Goal: Task Accomplishment & Management: Manage account settings

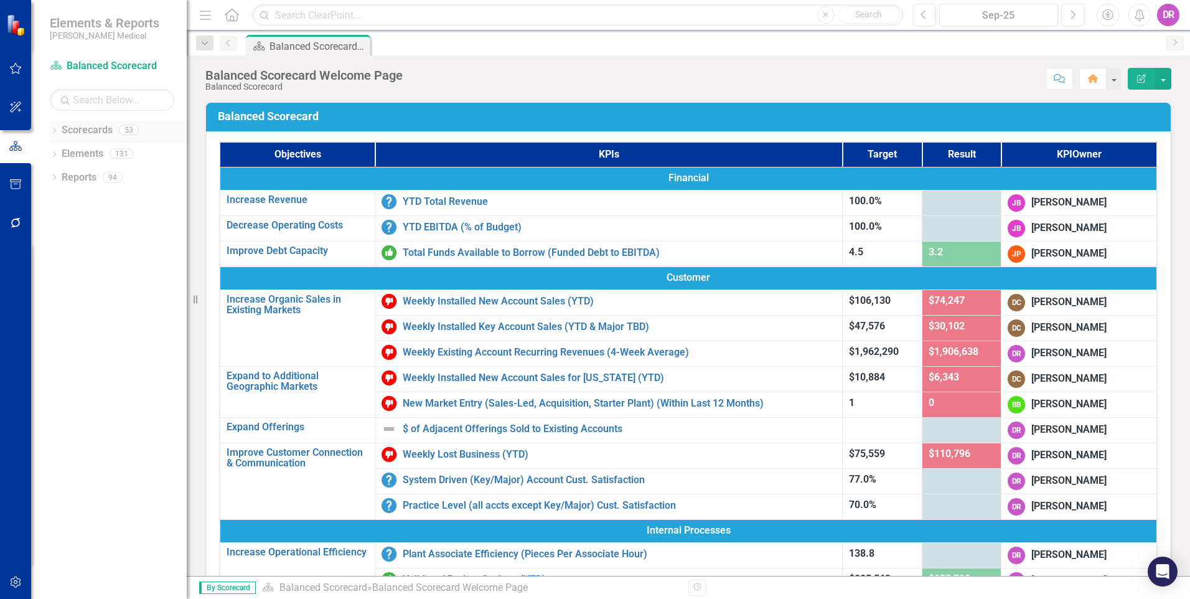
click at [54, 130] on icon "Dropdown" at bounding box center [54, 131] width 9 height 7
click at [54, 130] on icon "Dropdown" at bounding box center [52, 129] width 7 height 9
click at [52, 152] on icon "Dropdown" at bounding box center [54, 155] width 9 height 7
click at [52, 152] on icon "Dropdown" at bounding box center [52, 153] width 7 height 9
click at [53, 176] on icon "Dropdown" at bounding box center [54, 178] width 9 height 7
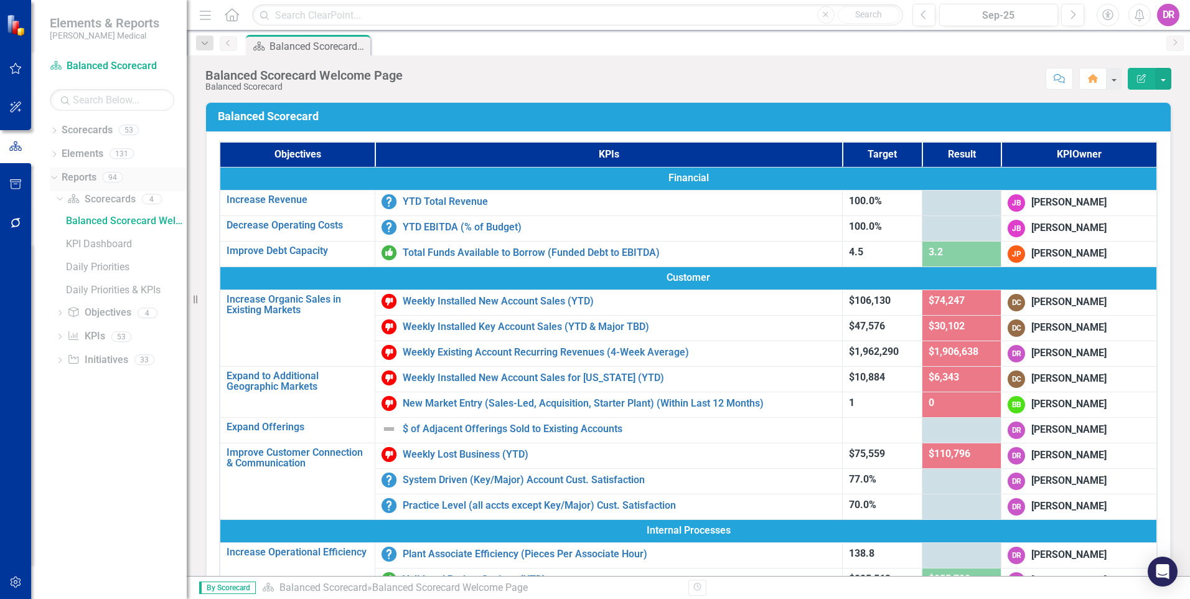
click at [52, 176] on icon "Dropdown" at bounding box center [52, 176] width 7 height 9
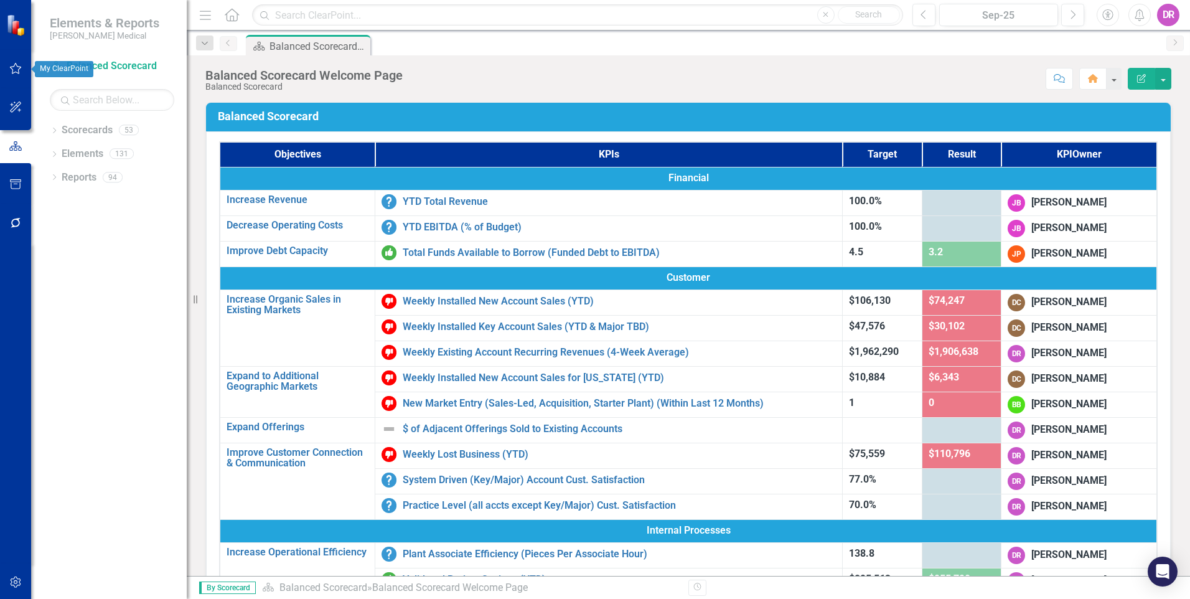
click at [14, 64] on icon "button" at bounding box center [15, 69] width 13 height 10
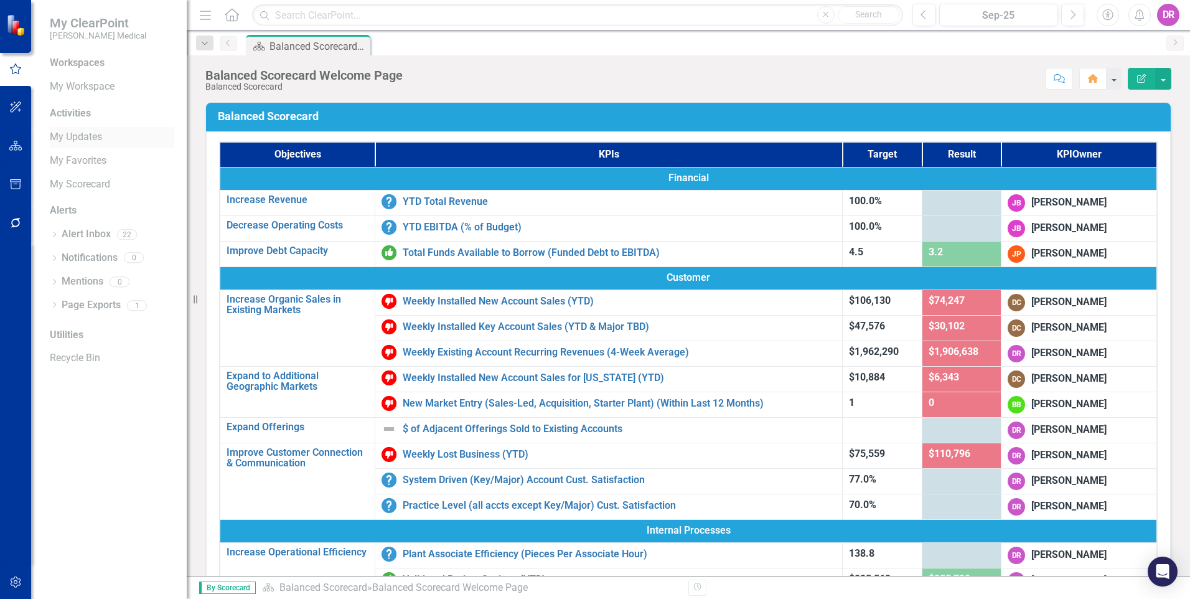
click at [78, 138] on link "My Updates" at bounding box center [112, 137] width 125 height 14
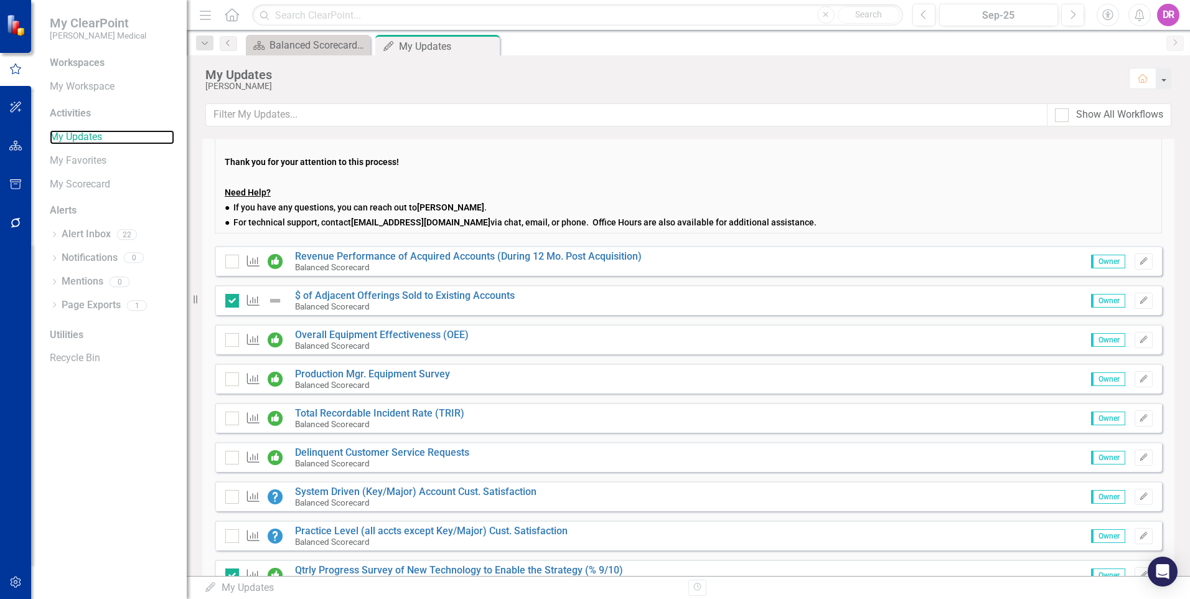
scroll to position [249, 0]
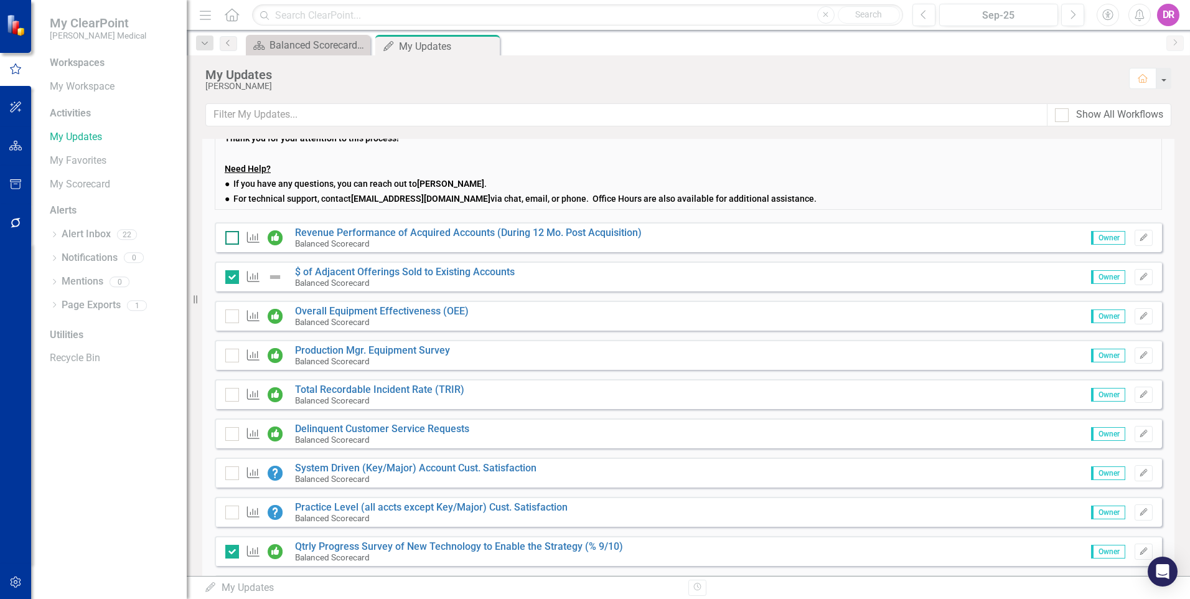
click at [227, 234] on input "checkbox" at bounding box center [229, 235] width 8 height 8
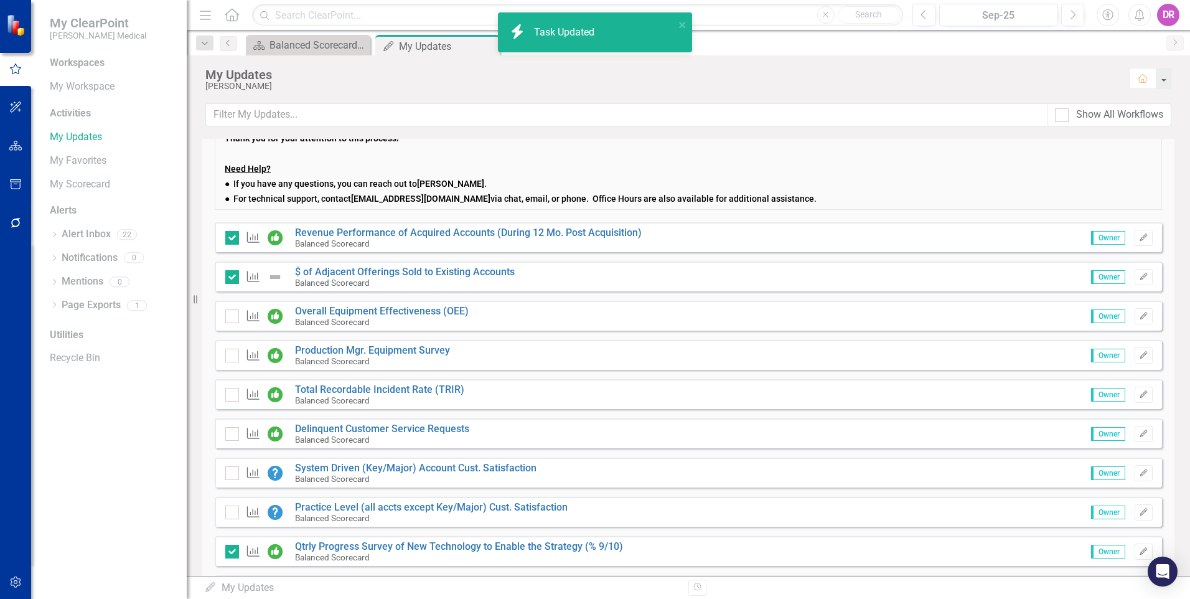
checkbox input "true"
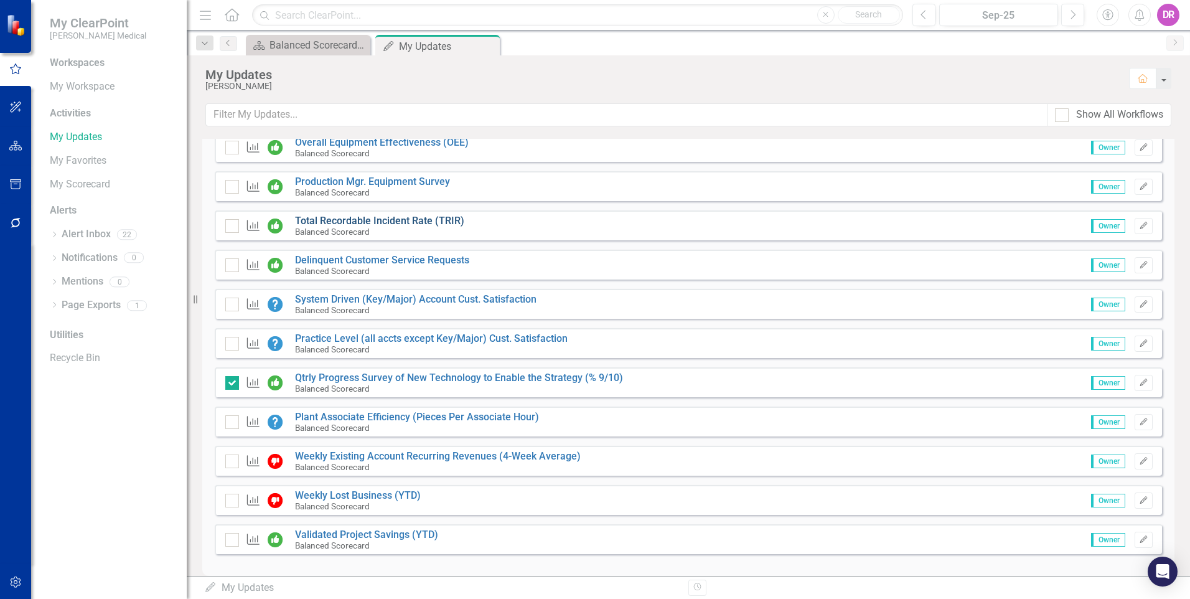
scroll to position [433, 0]
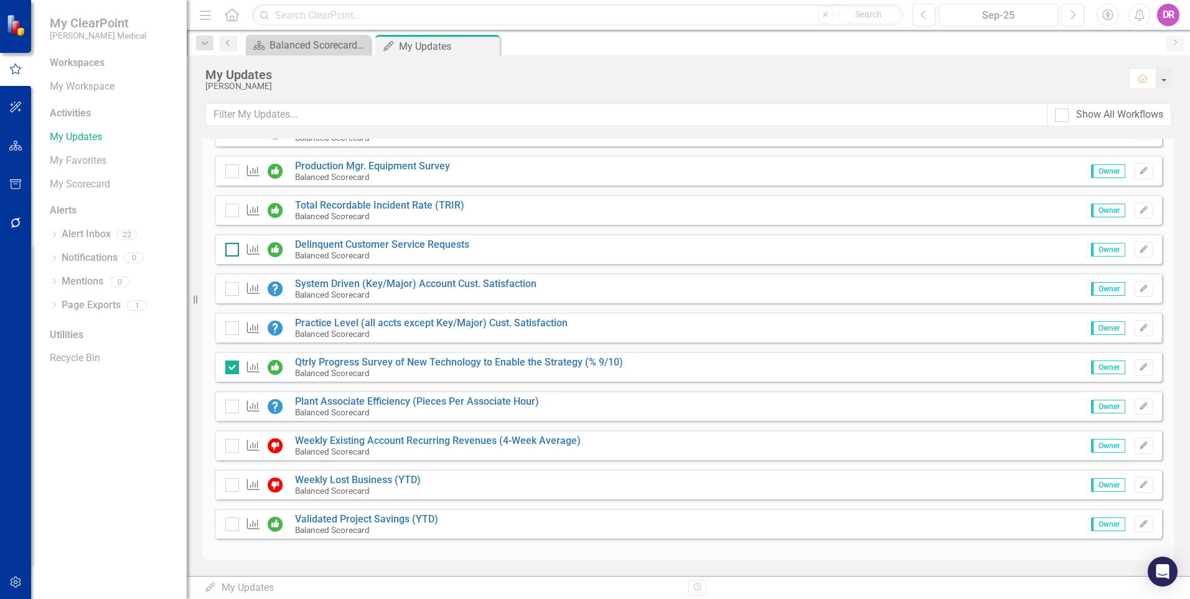
click at [230, 248] on input "checkbox" at bounding box center [229, 247] width 8 height 8
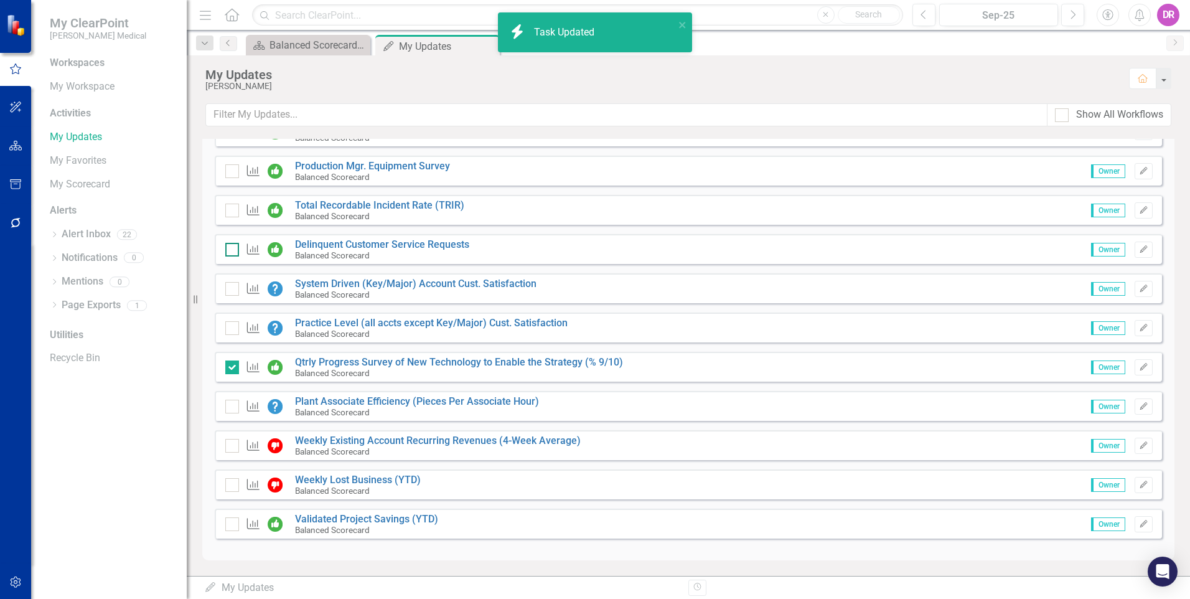
checkbox input "true"
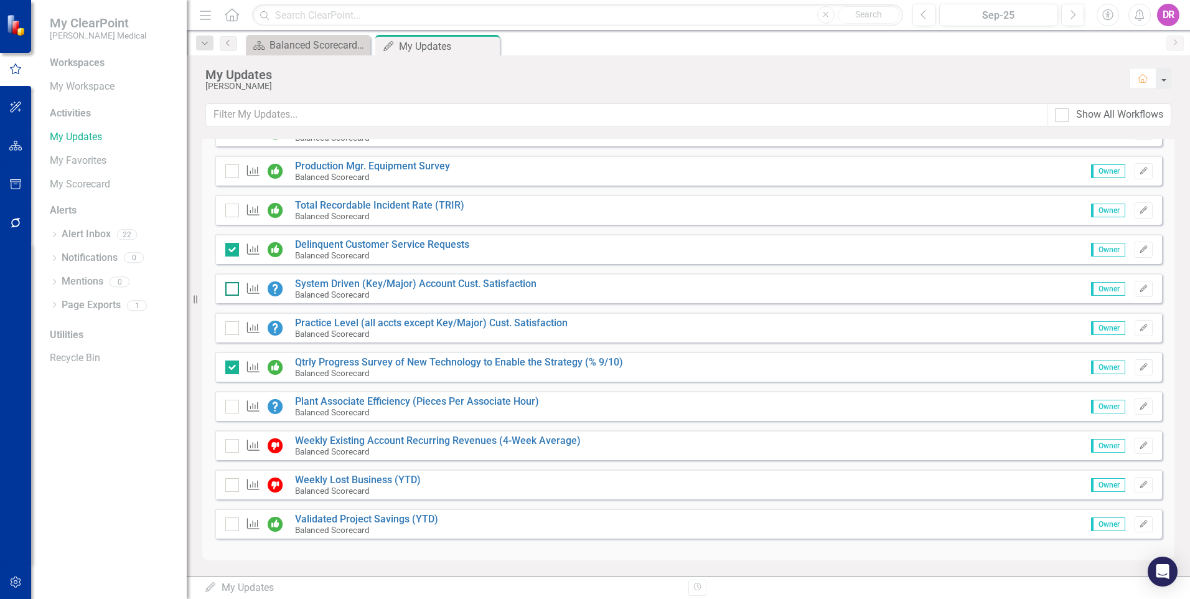
click at [233, 290] on input "checkbox" at bounding box center [229, 286] width 8 height 8
checkbox input "true"
click at [232, 329] on input "checkbox" at bounding box center [229, 325] width 8 height 8
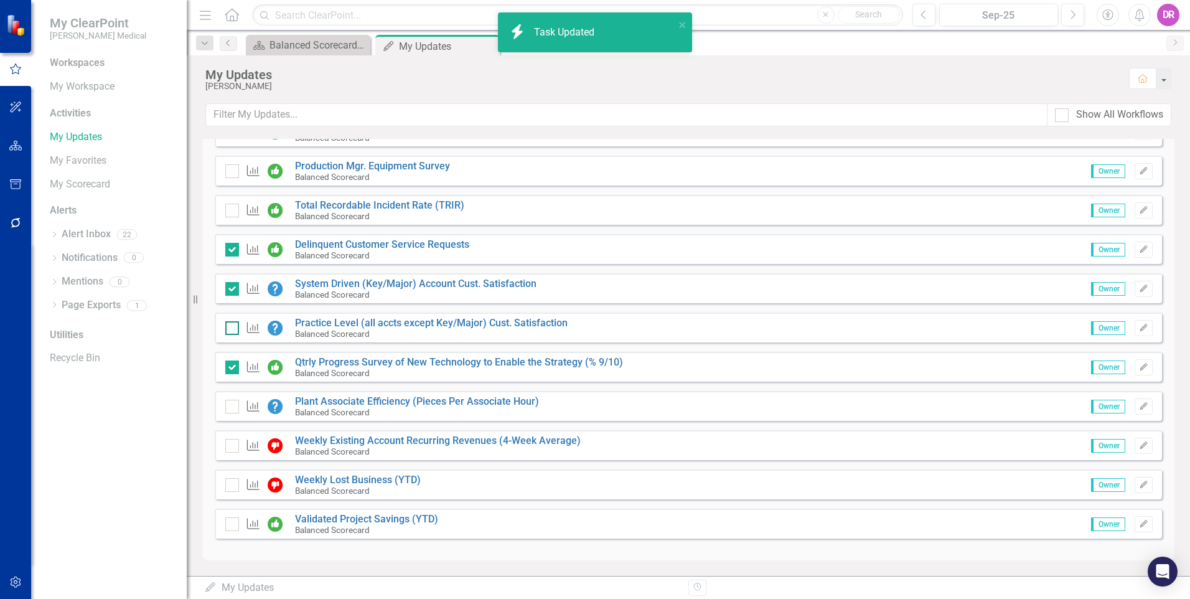
checkbox input "true"
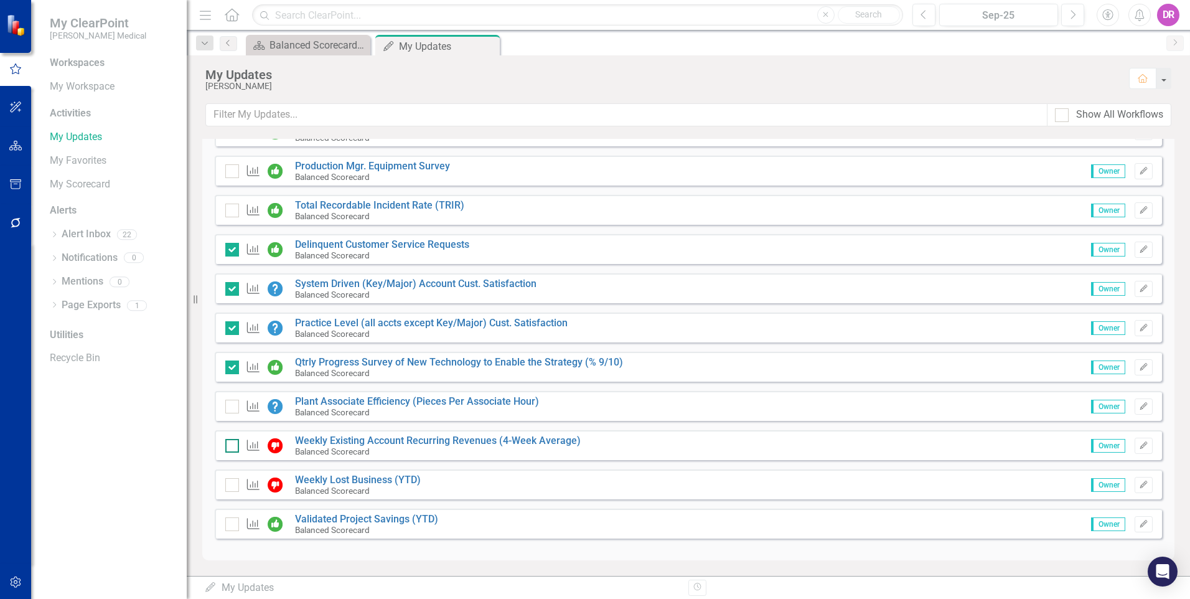
click at [233, 447] on input "checkbox" at bounding box center [229, 443] width 8 height 8
checkbox input "true"
click at [230, 482] on input "checkbox" at bounding box center [229, 482] width 8 height 8
checkbox input "true"
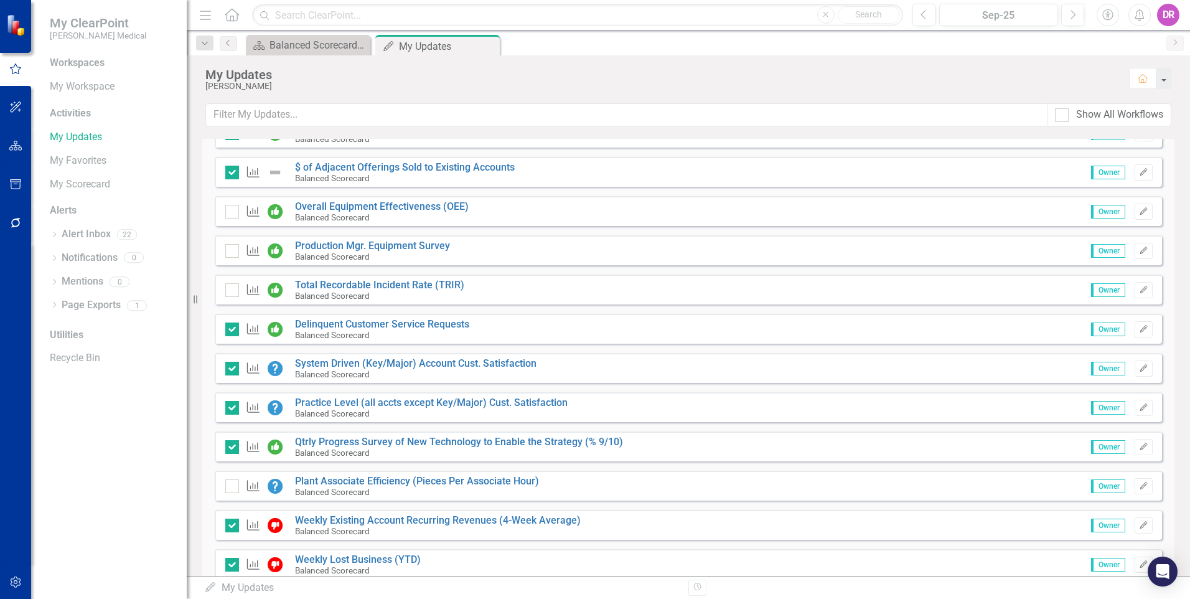
scroll to position [309, 0]
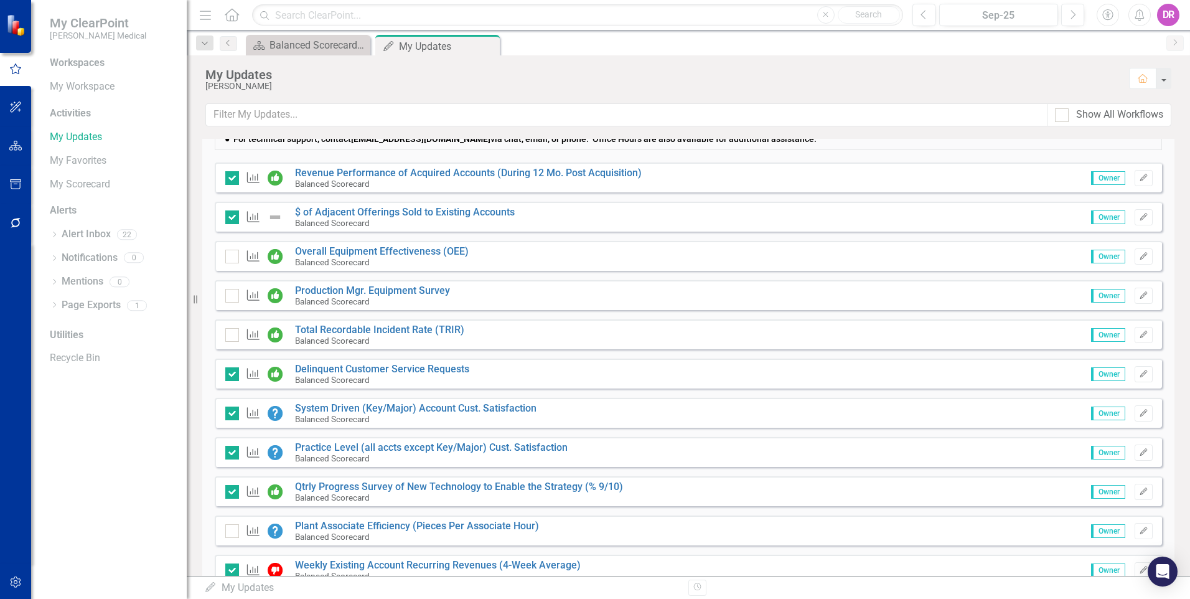
click at [231, 19] on icon "Home" at bounding box center [232, 14] width 16 height 13
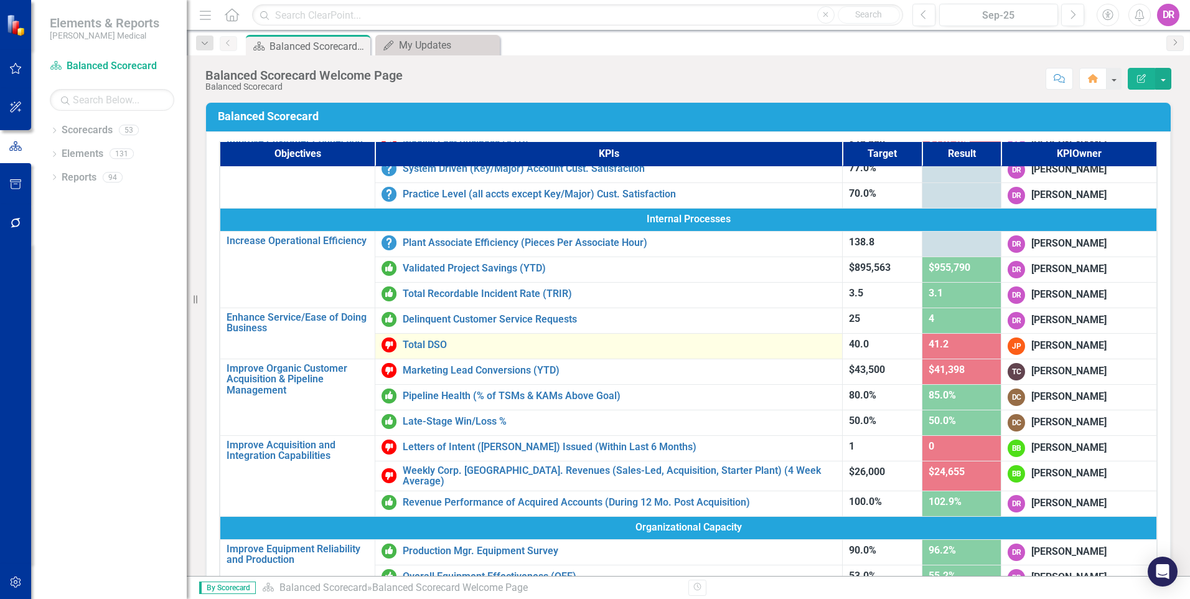
scroll to position [546, 0]
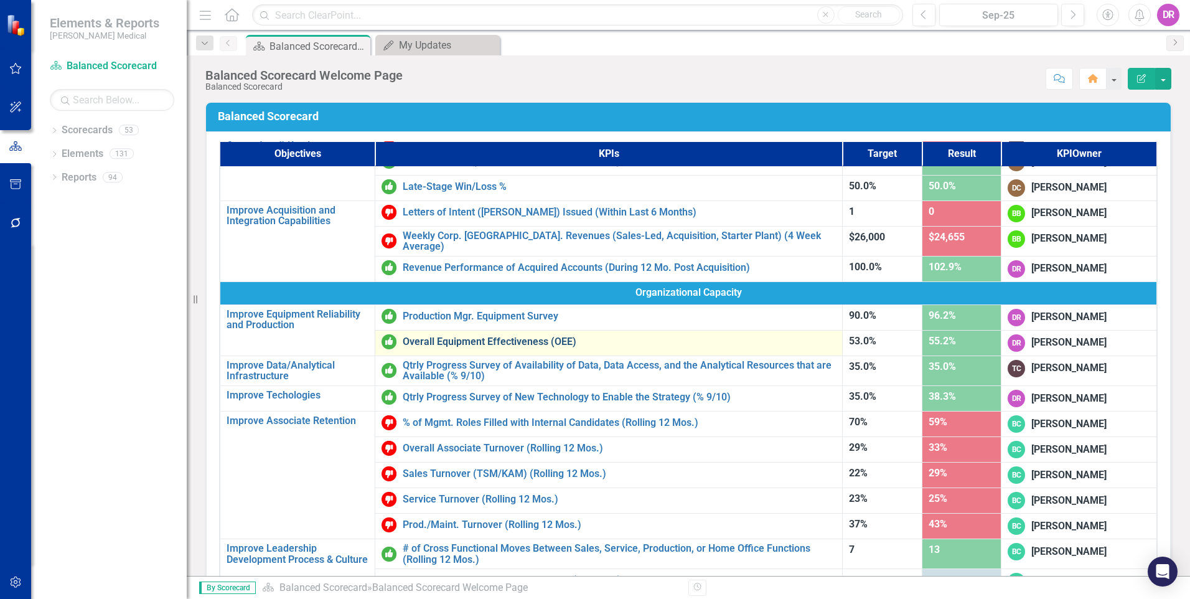
click at [455, 336] on link "Overall Equipment Effectiveness (OEE)" at bounding box center [619, 341] width 433 height 11
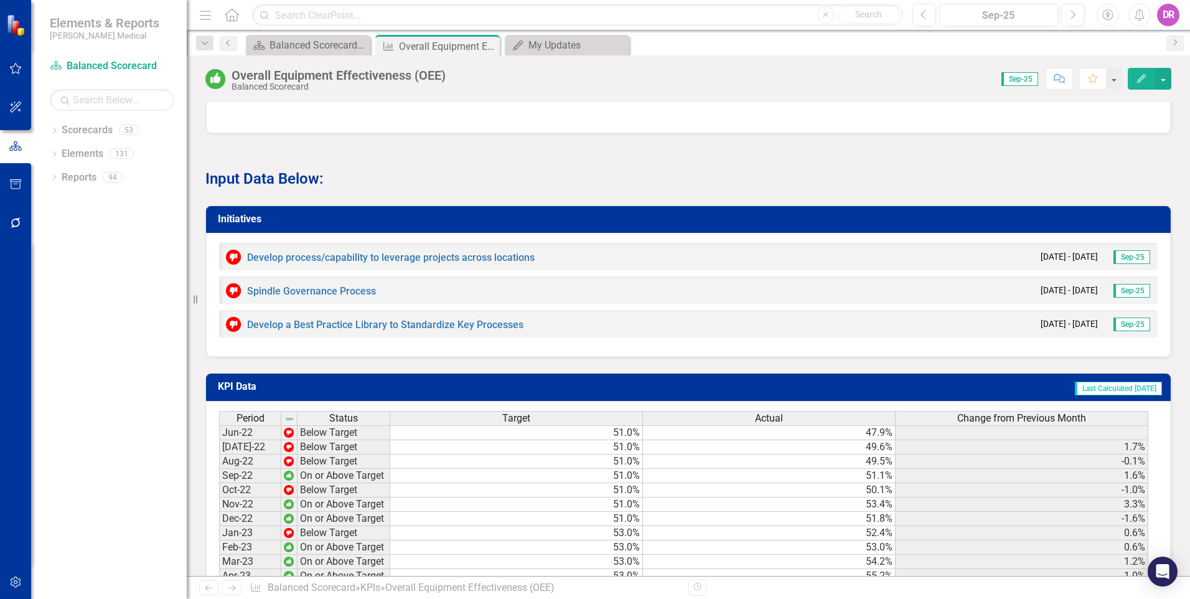
scroll to position [1069, 0]
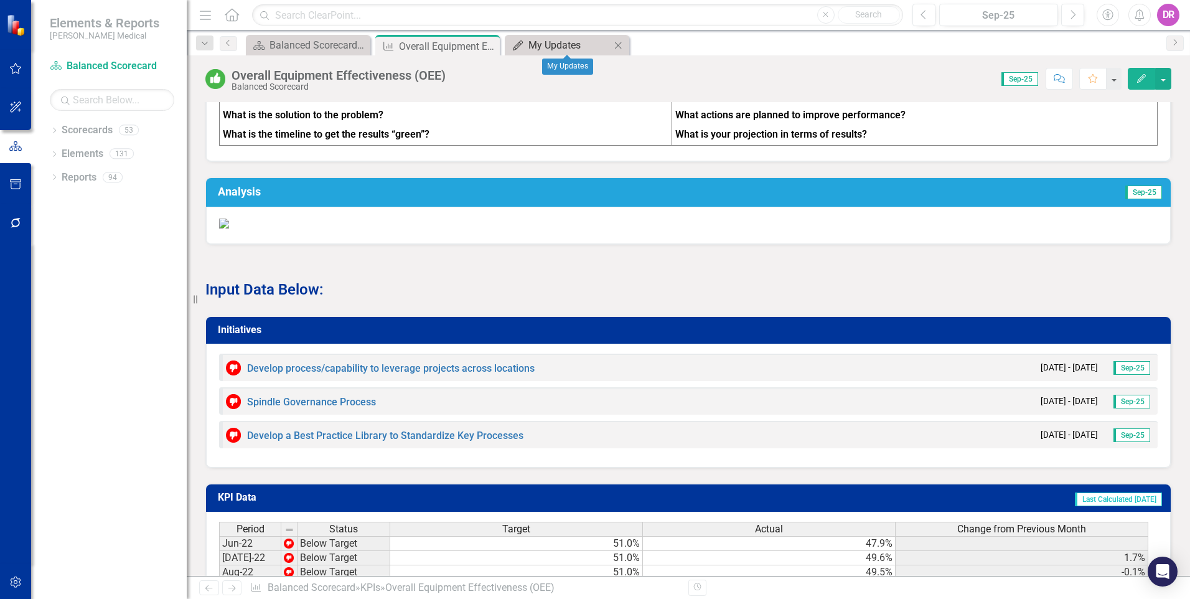
click at [535, 45] on div "My Updates" at bounding box center [570, 45] width 82 height 16
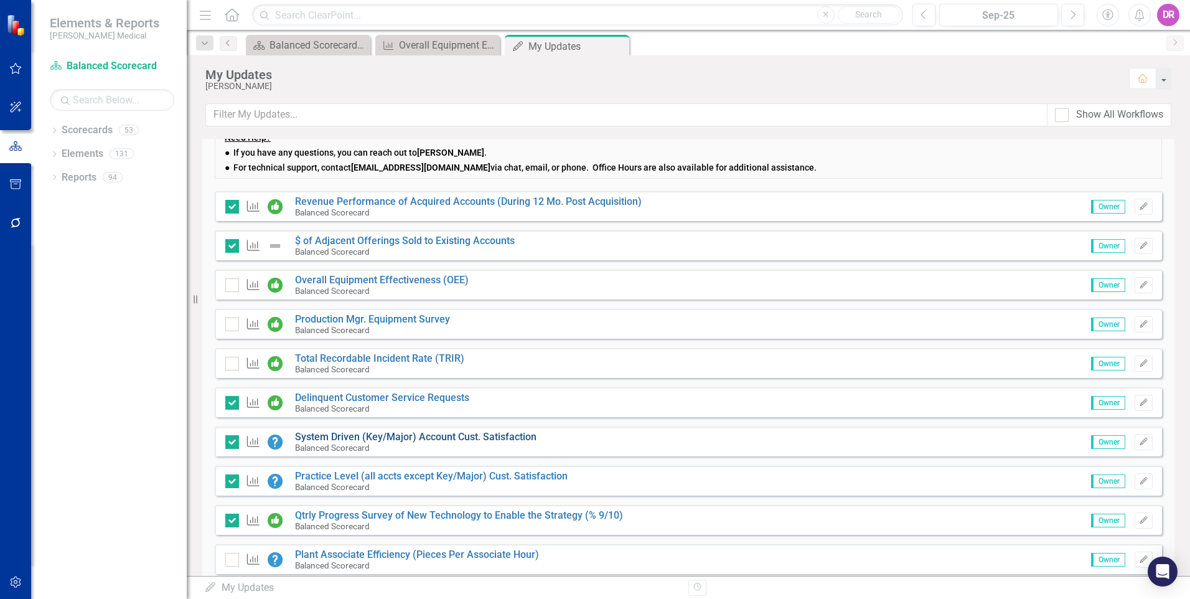
scroll to position [311, 0]
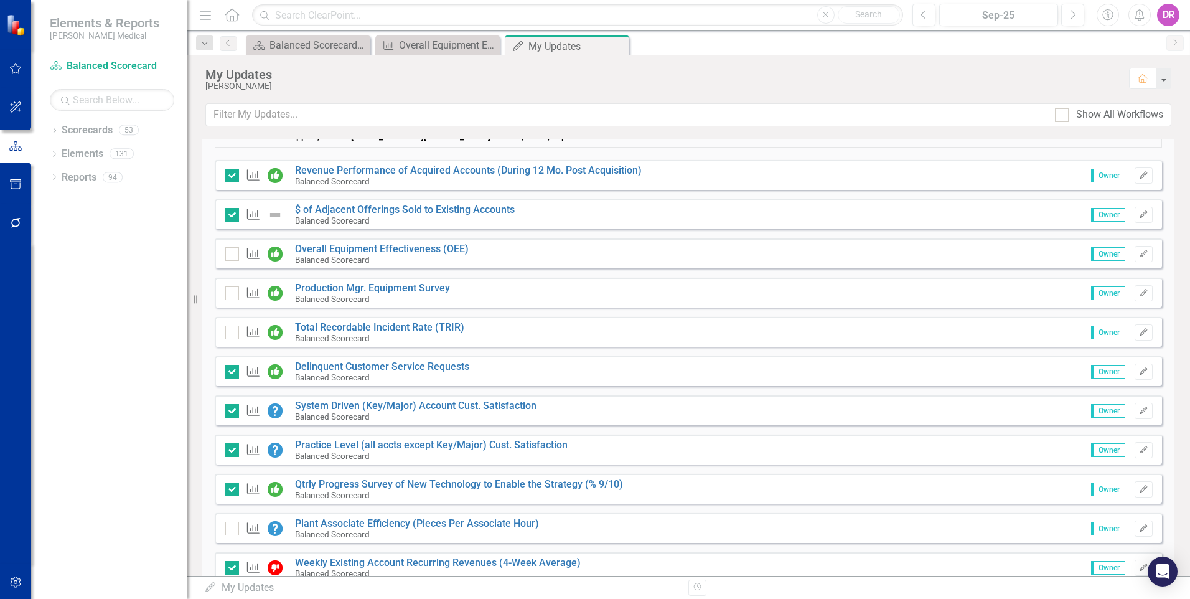
click at [224, 250] on div "KPI Overall Equipment Effectiveness (OEE) Balanced Scorecard Owner Edit" at bounding box center [689, 253] width 948 height 30
click at [227, 252] on input "checkbox" at bounding box center [229, 251] width 8 height 8
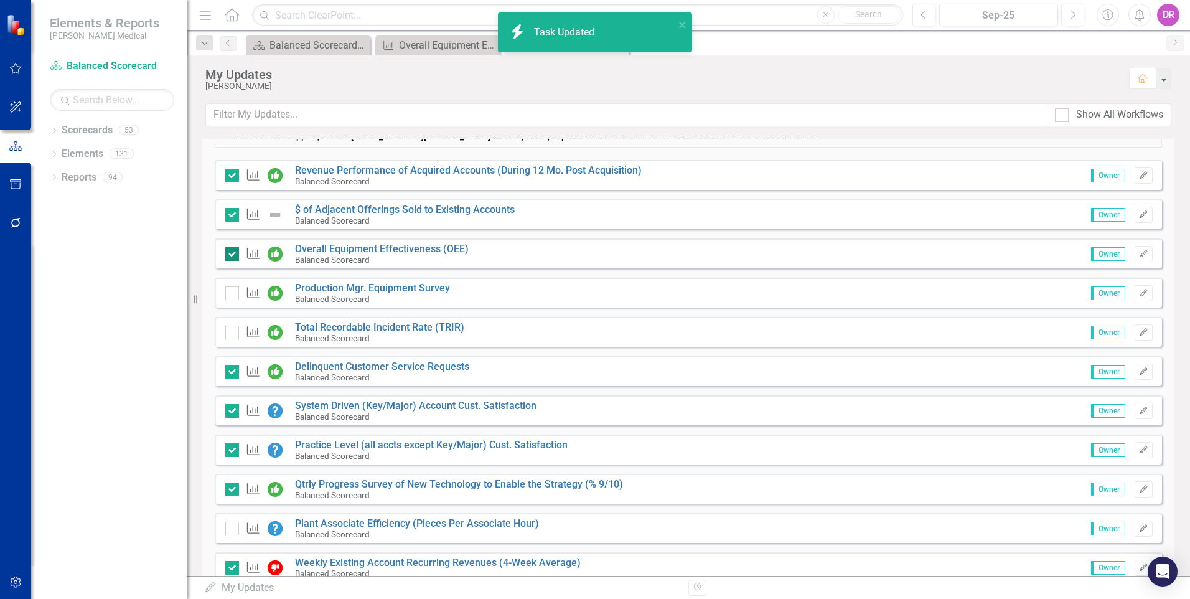
checkbox input "true"
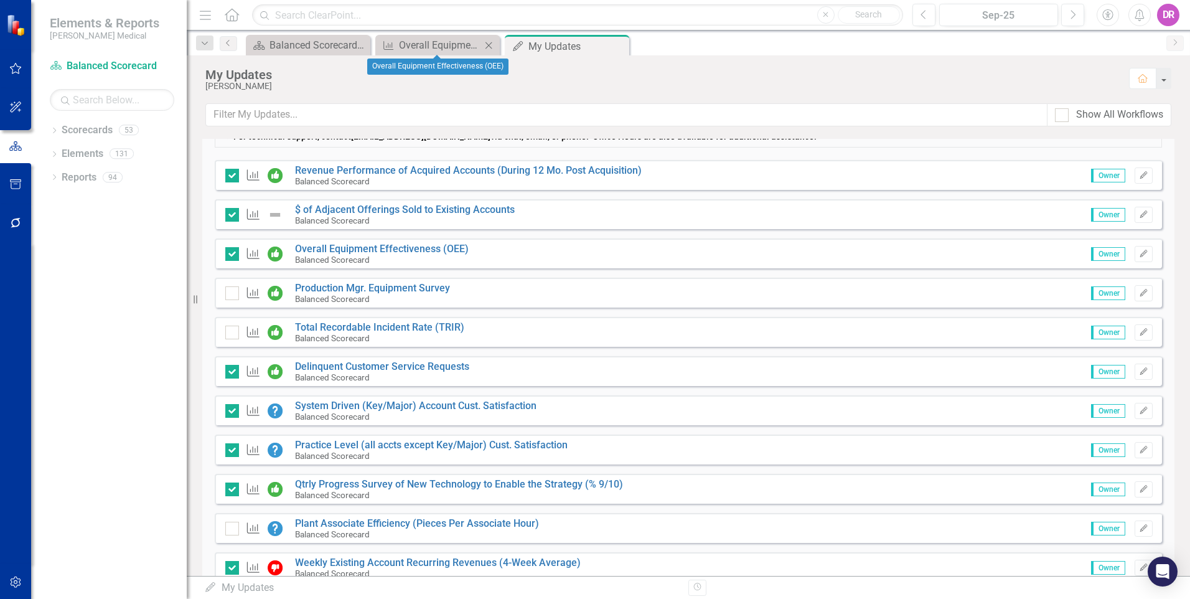
click at [489, 45] on icon at bounding box center [489, 45] width 7 height 7
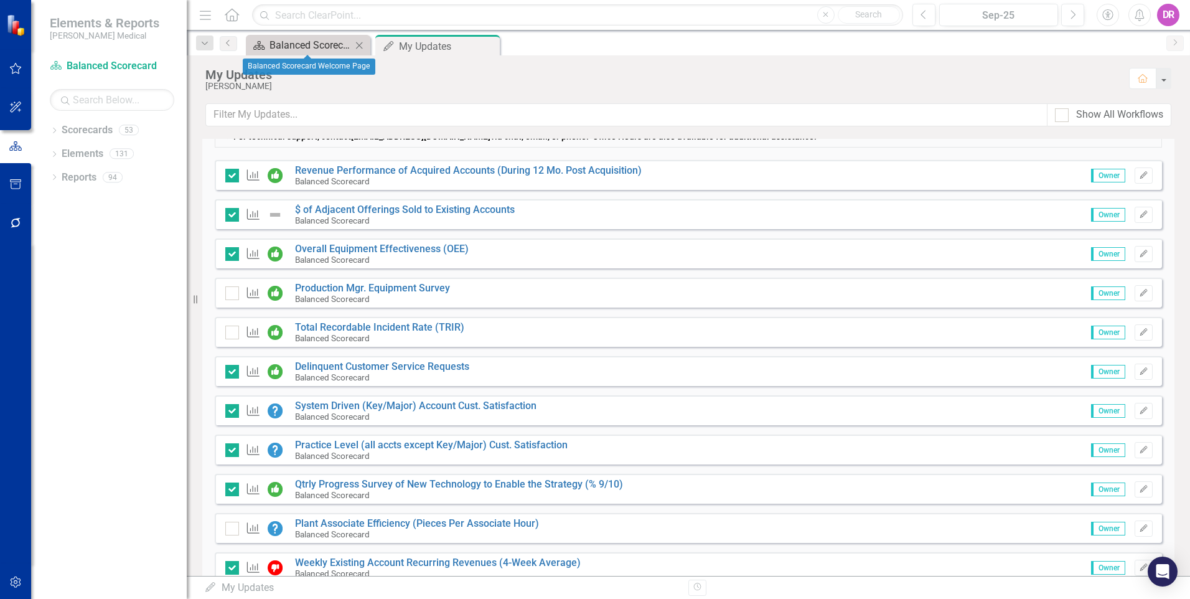
click at [293, 45] on div "Balanced Scorecard Welcome Page" at bounding box center [311, 45] width 82 height 16
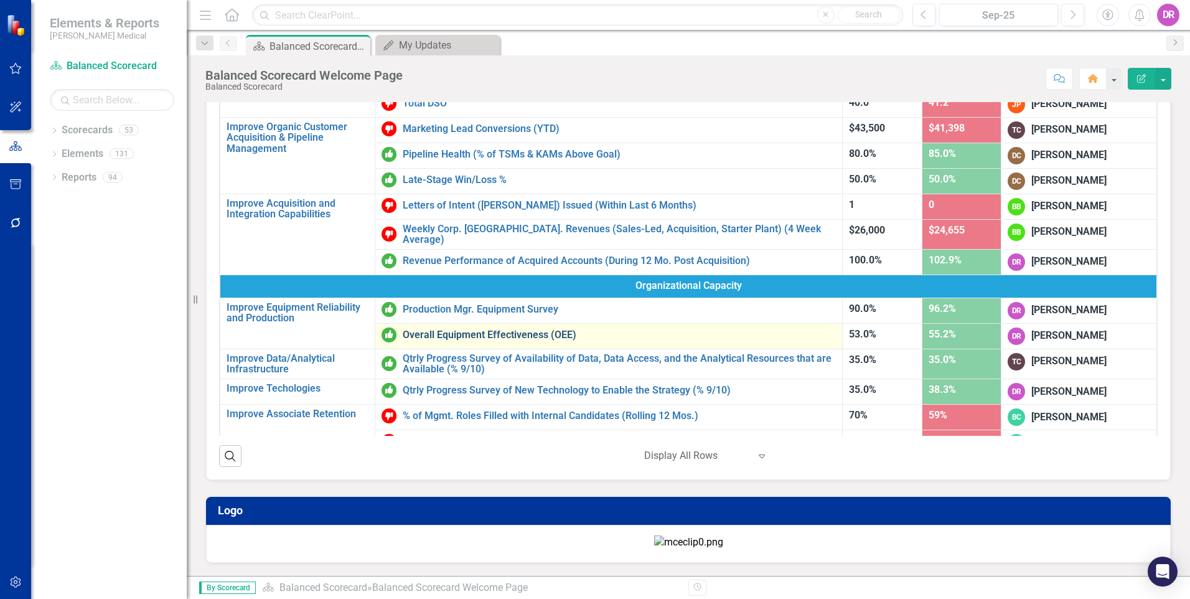
scroll to position [436, 0]
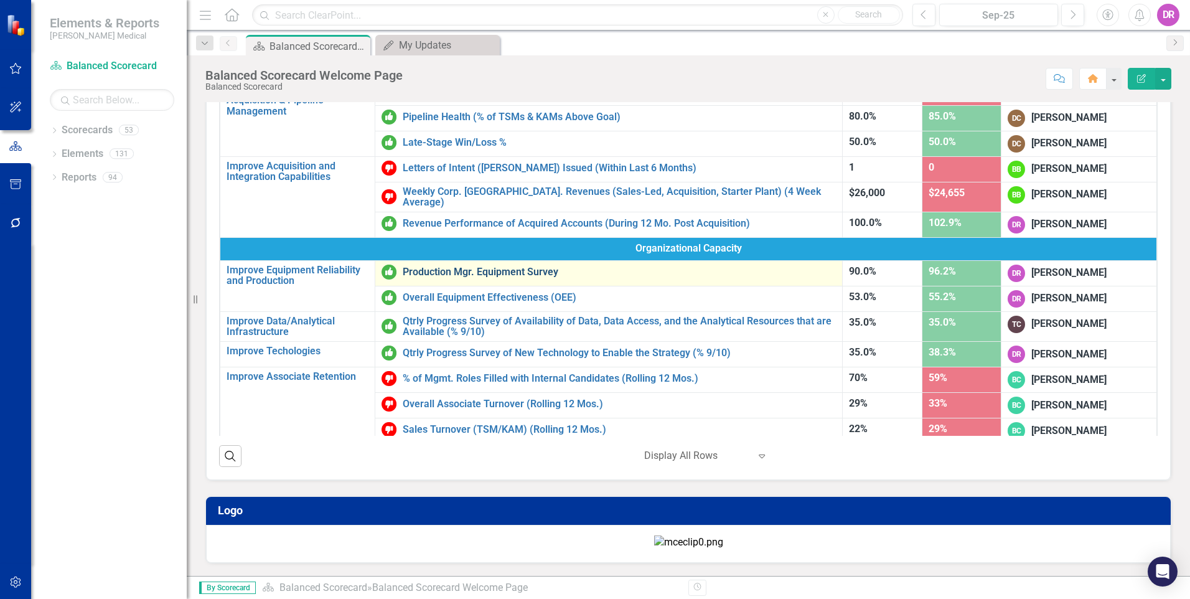
click at [468, 266] on link "Production Mgr. Equipment Survey" at bounding box center [619, 271] width 433 height 11
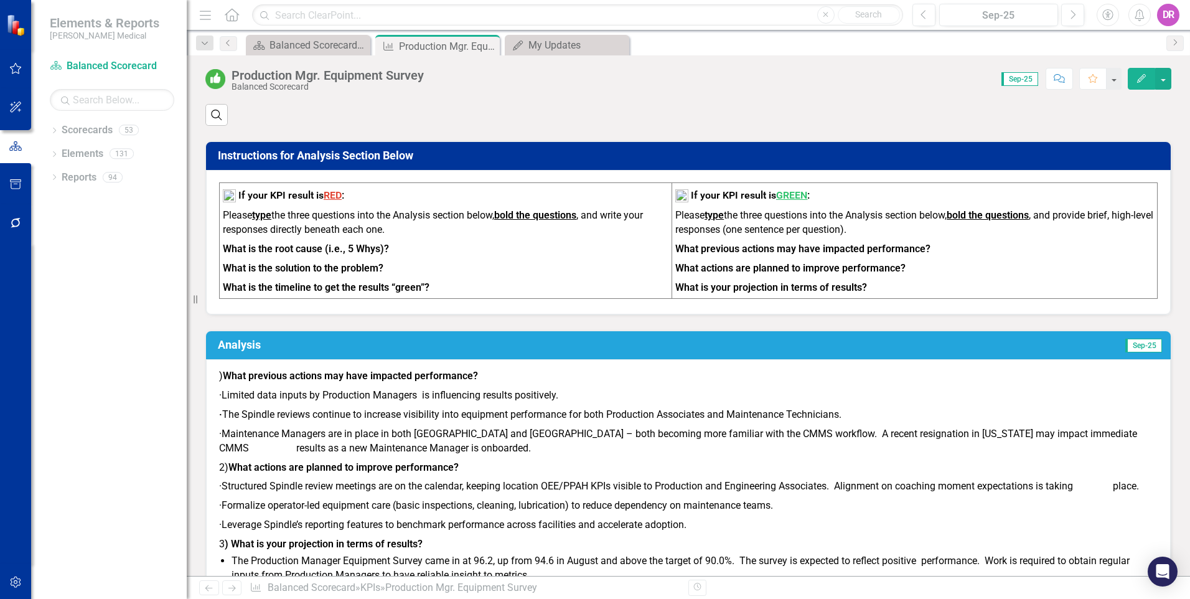
scroll to position [872, 0]
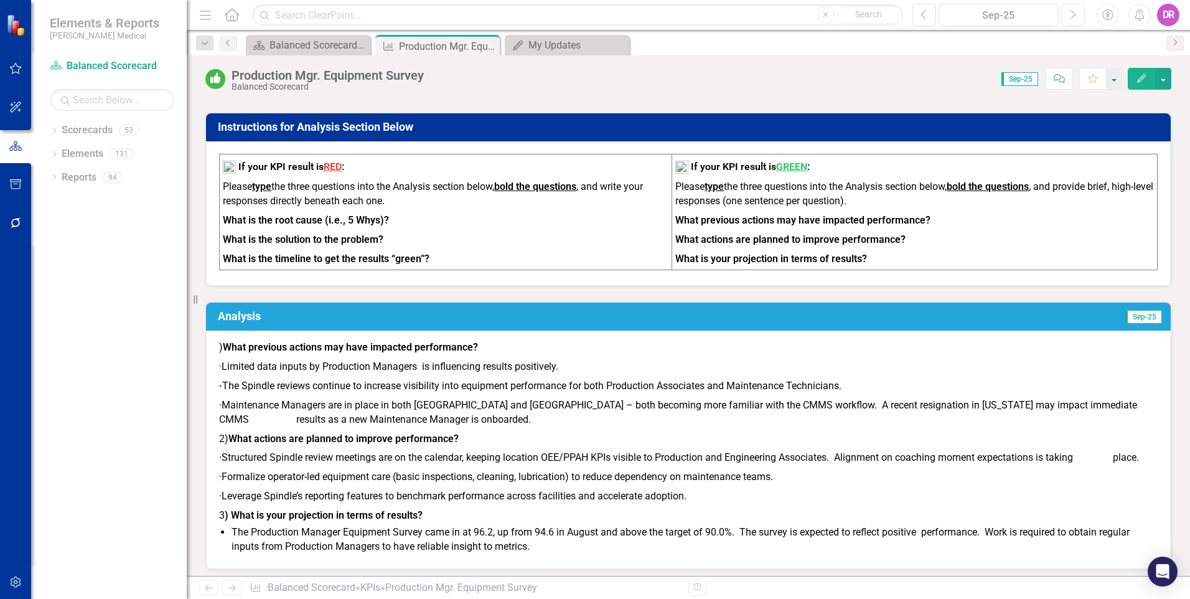
click at [401, 310] on h3 "Analysis" at bounding box center [469, 316] width 502 height 12
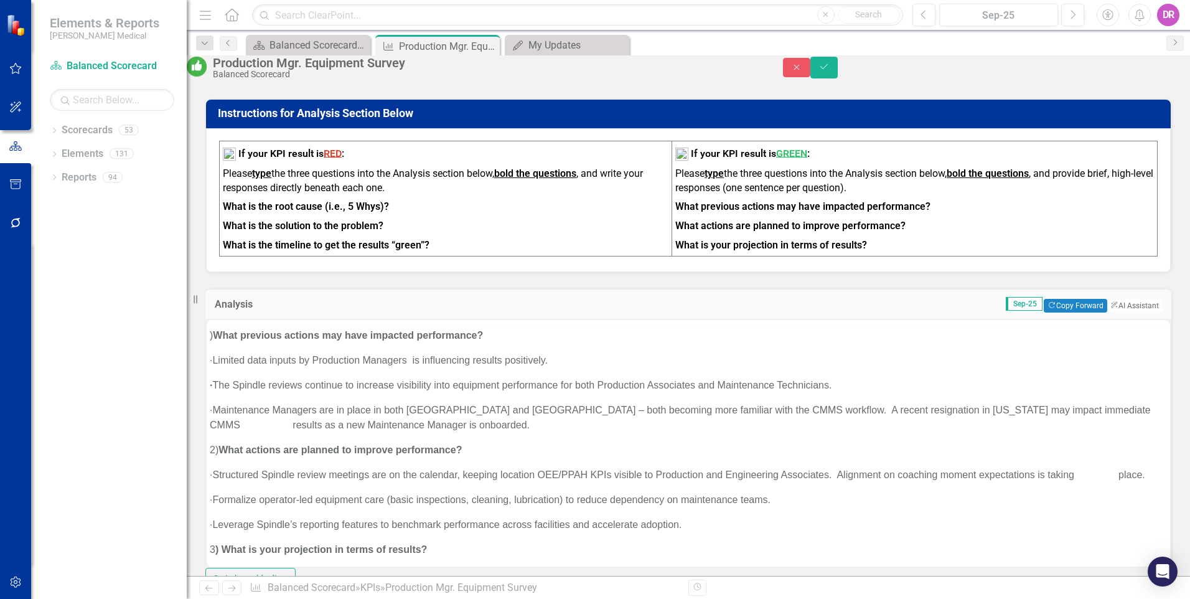
scroll to position [0, 0]
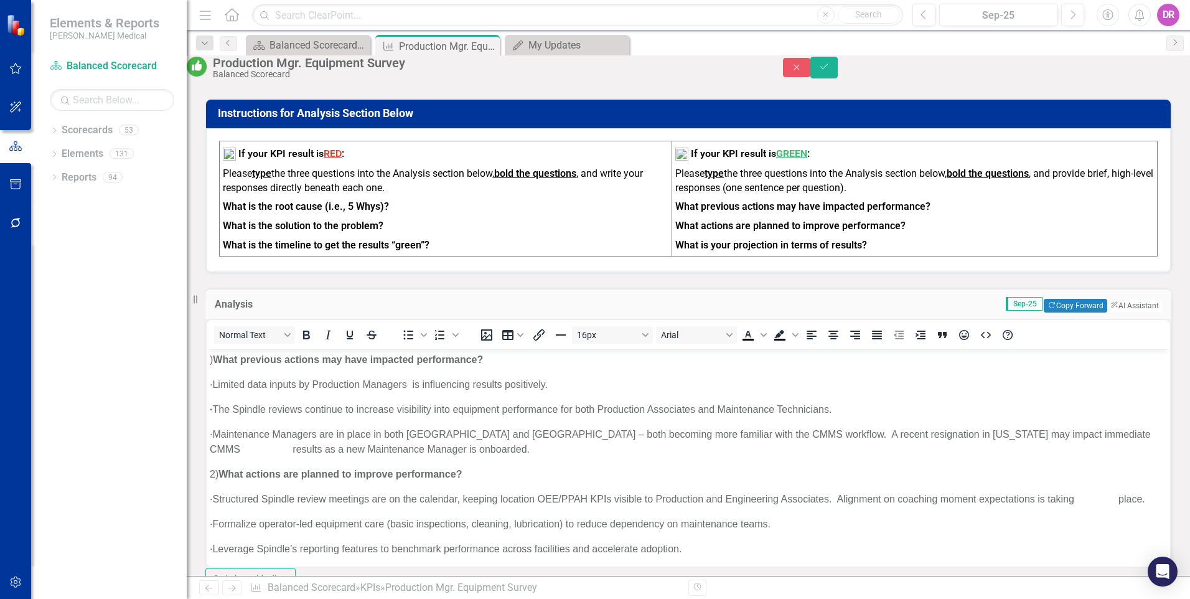
click at [208, 360] on body ") What previous actions may have impacted performance? · Limited data inputs by…" at bounding box center [689, 491] width 964 height 285
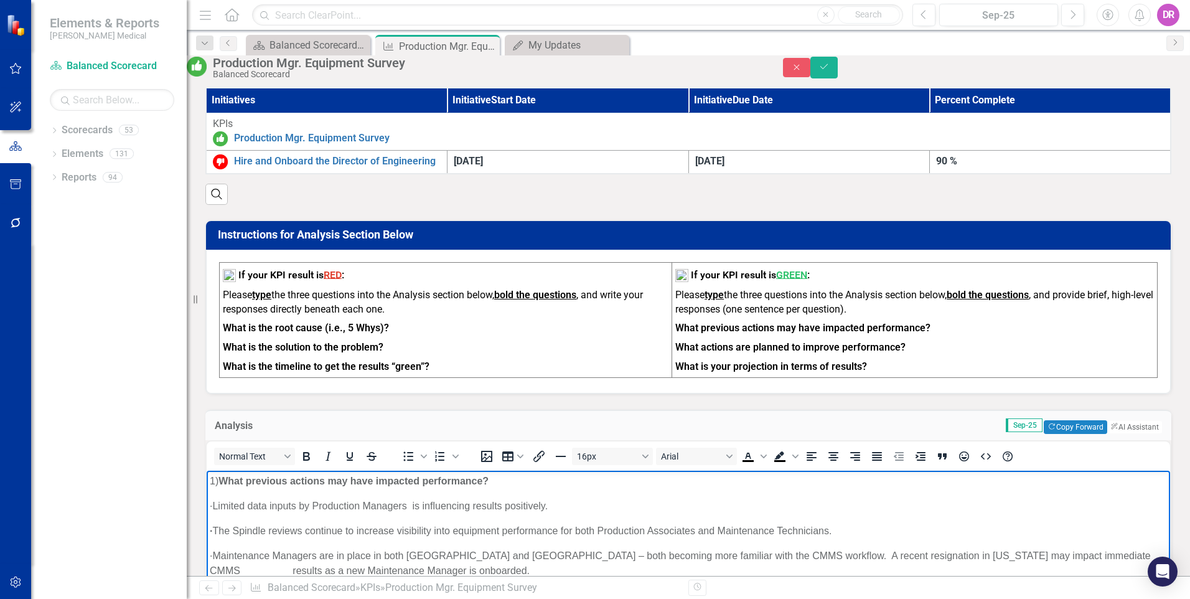
scroll to position [872, 0]
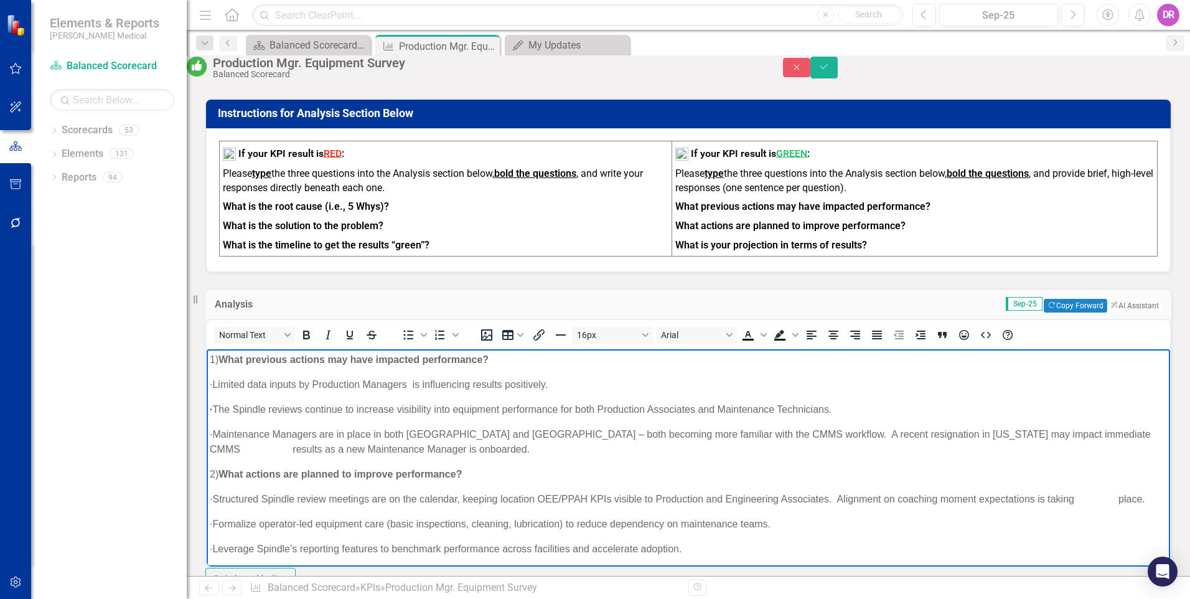
drag, startPoint x: 434, startPoint y: 383, endPoint x: 408, endPoint y: 349, distance: 43.1
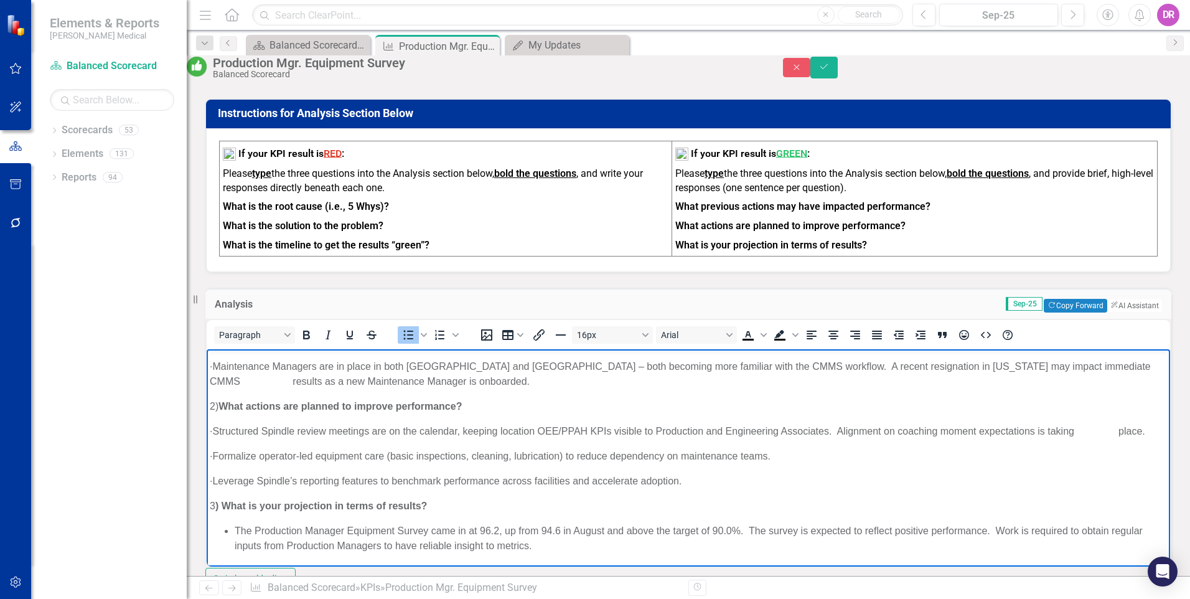
scroll to position [83, 0]
click at [1098, 423] on p "· Structured Spindle review meetings are on the calendar, keeping location OEE/…" at bounding box center [689, 430] width 958 height 15
click at [210, 431] on p "· Structured Spindle review meetings are on the calendar, keeping location OEE/…" at bounding box center [689, 430] width 958 height 15
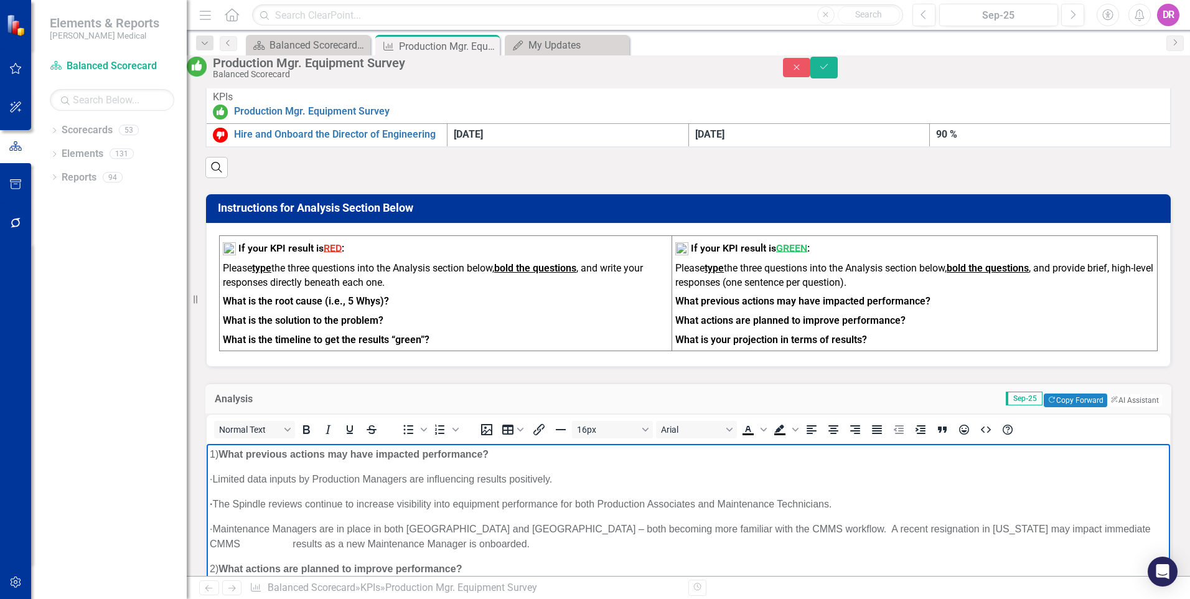
scroll to position [747, 0]
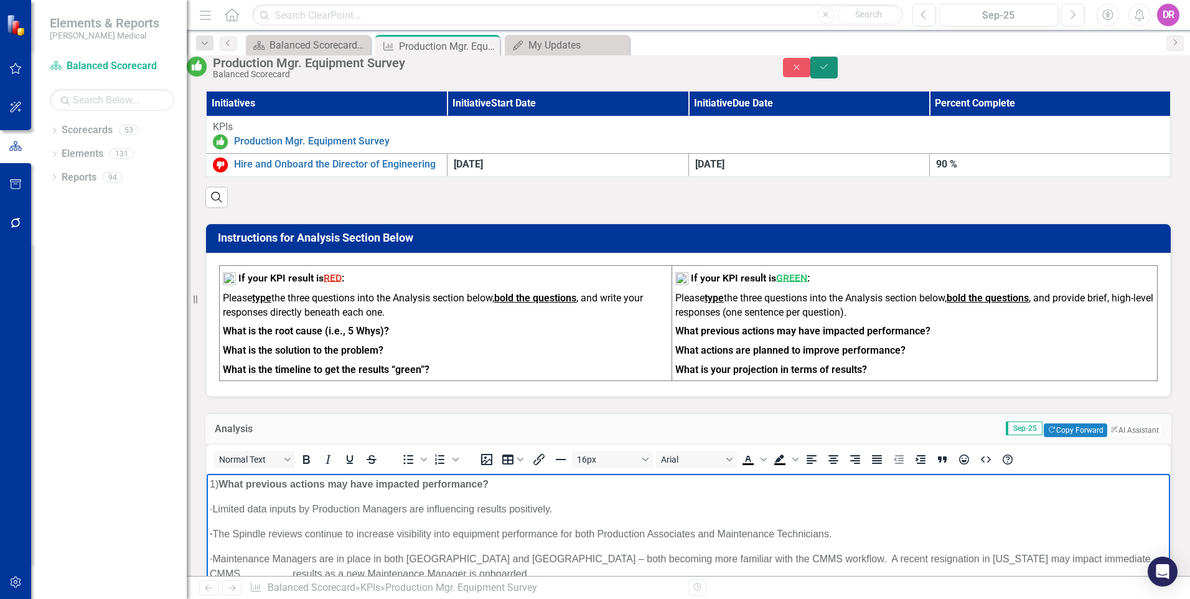
drag, startPoint x: 1158, startPoint y: 75, endPoint x: 641, endPoint y: 307, distance: 567.1
click at [830, 71] on icon "Save" at bounding box center [824, 66] width 11 height 9
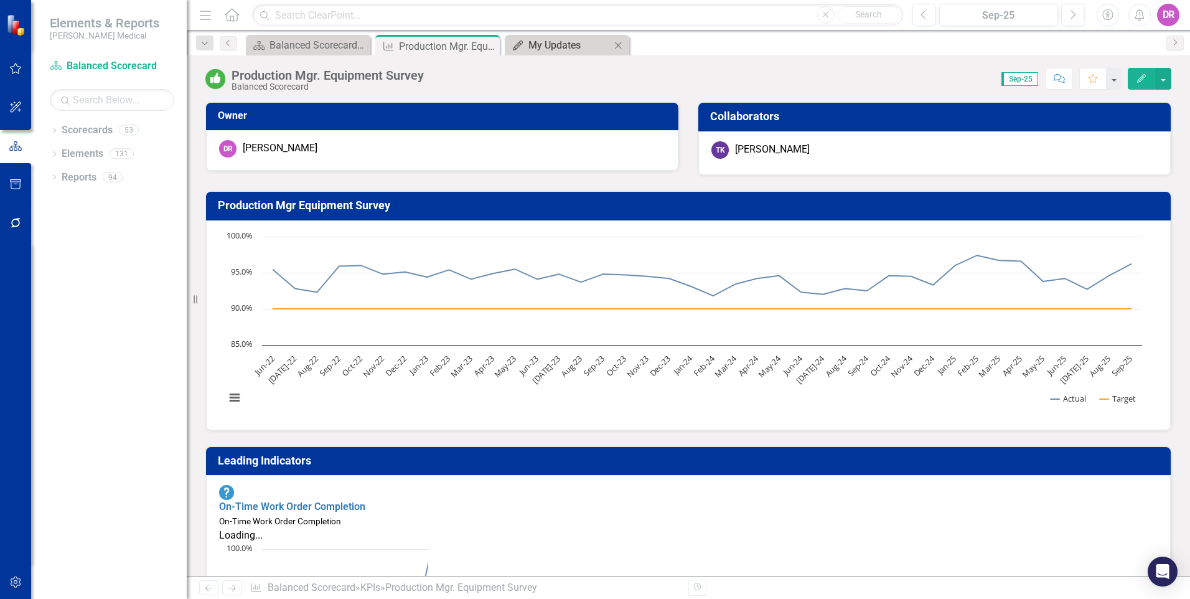
click at [552, 45] on div "My Updates" at bounding box center [570, 45] width 82 height 16
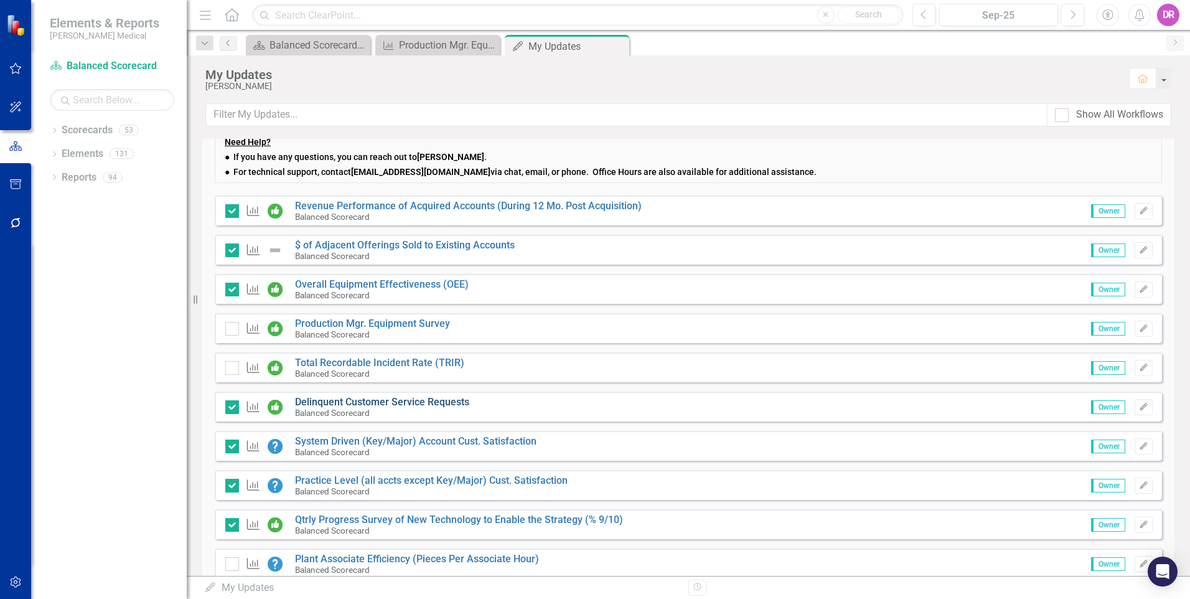
scroll to position [311, 0]
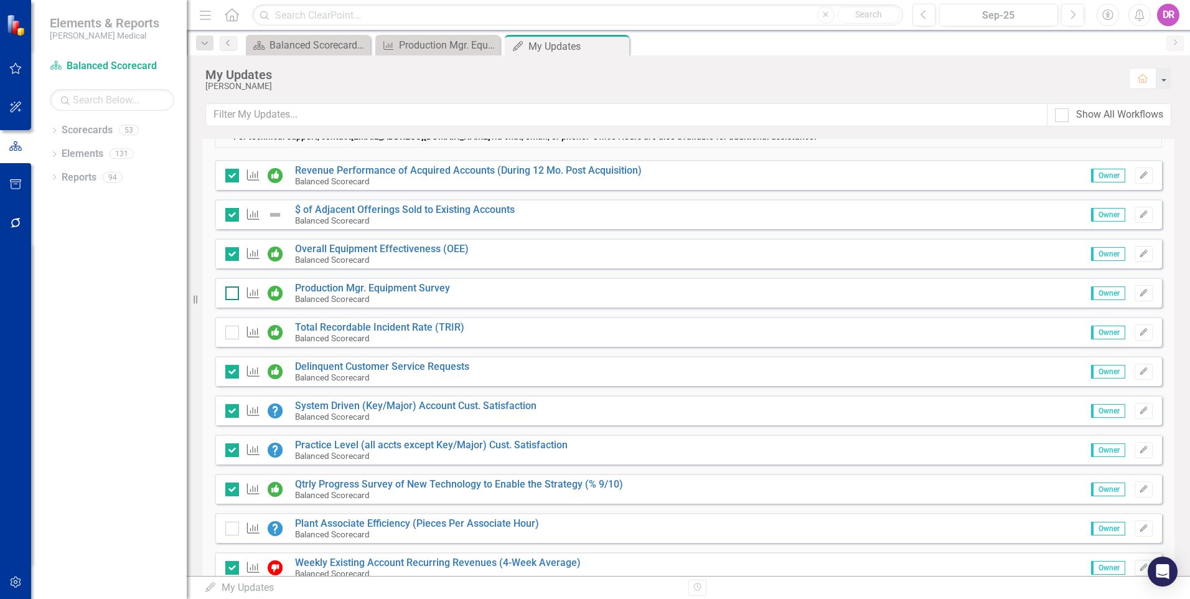
click at [232, 296] on div at bounding box center [232, 293] width 14 height 14
click at [232, 294] on input "checkbox" at bounding box center [229, 290] width 8 height 8
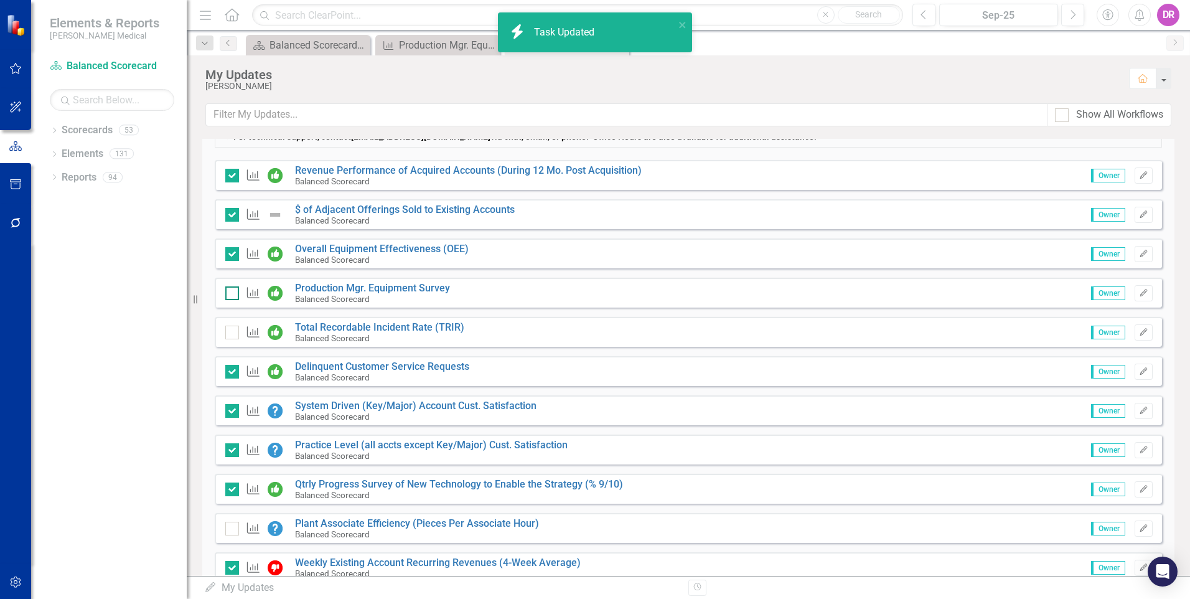
checkbox input "true"
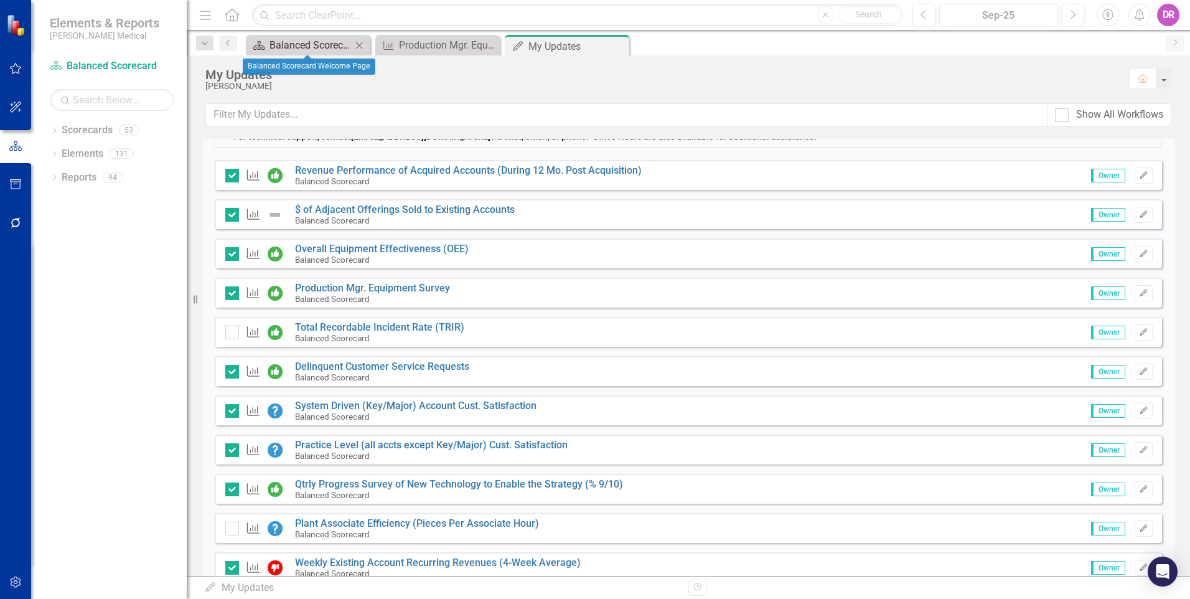
click at [324, 42] on div "Balanced Scorecard Welcome Page" at bounding box center [311, 45] width 82 height 16
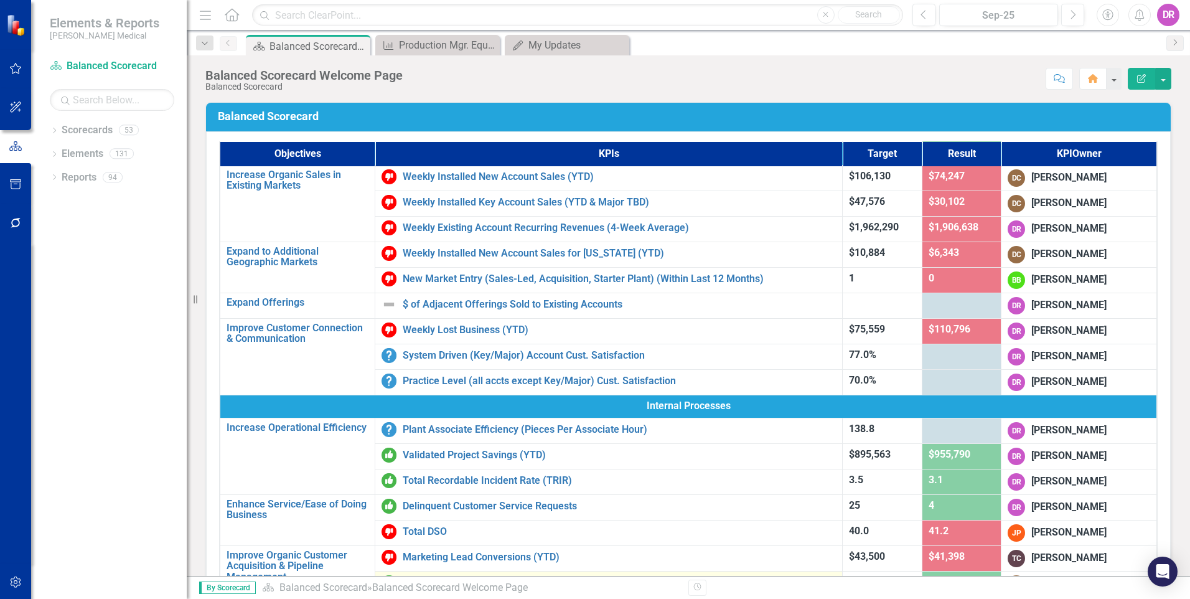
scroll to position [311, 0]
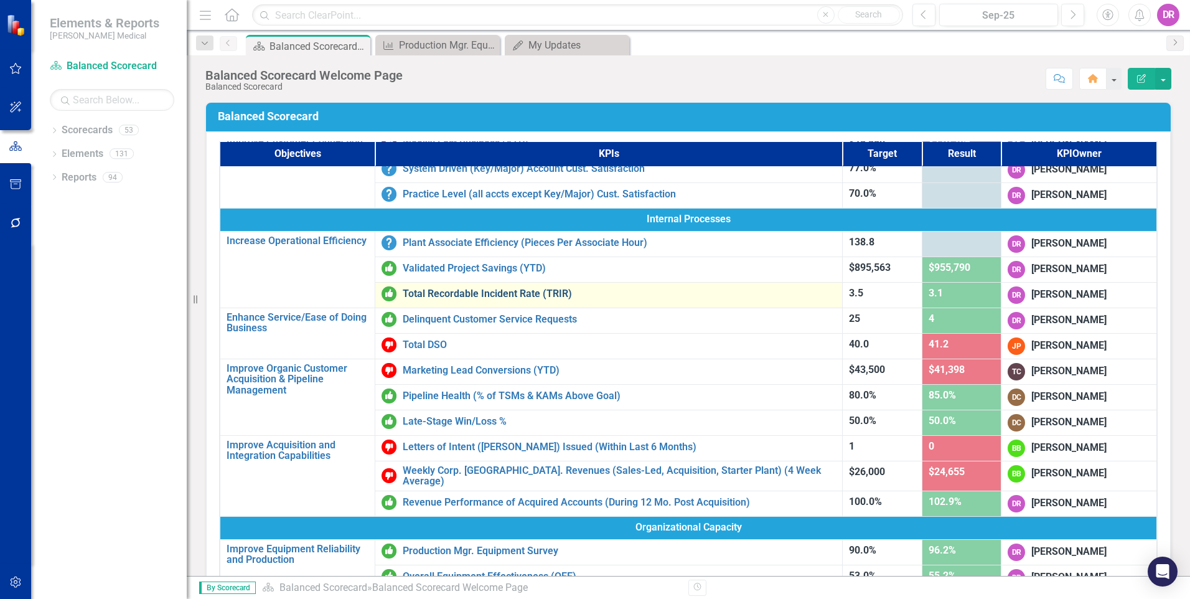
click at [460, 295] on link "Total Recordable Incident Rate (TRIR)" at bounding box center [619, 293] width 433 height 11
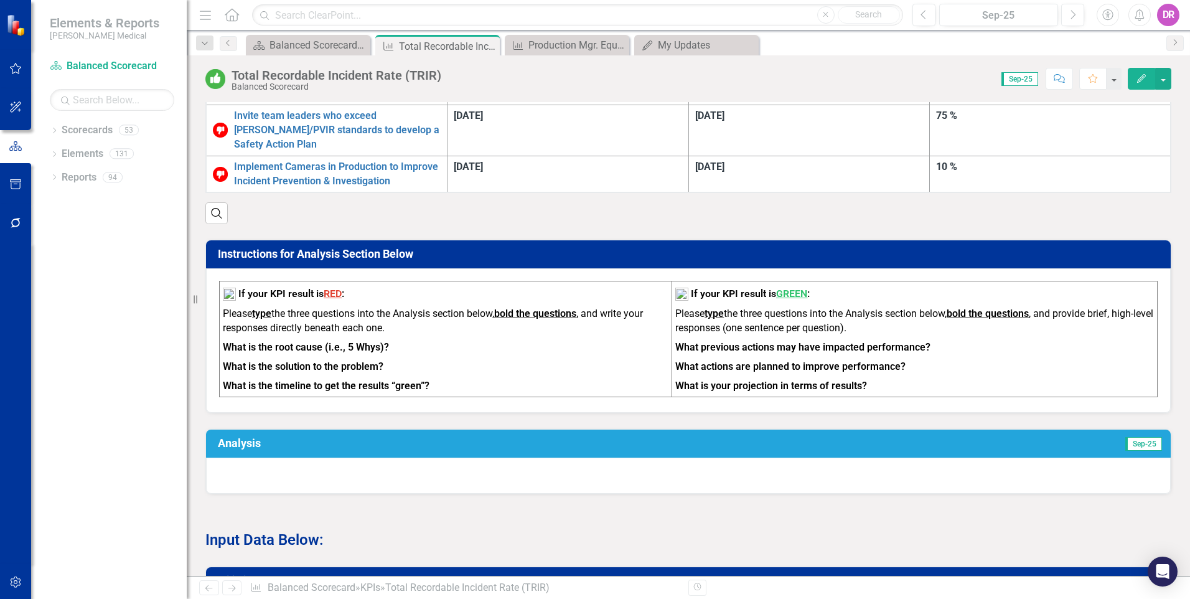
scroll to position [934, 0]
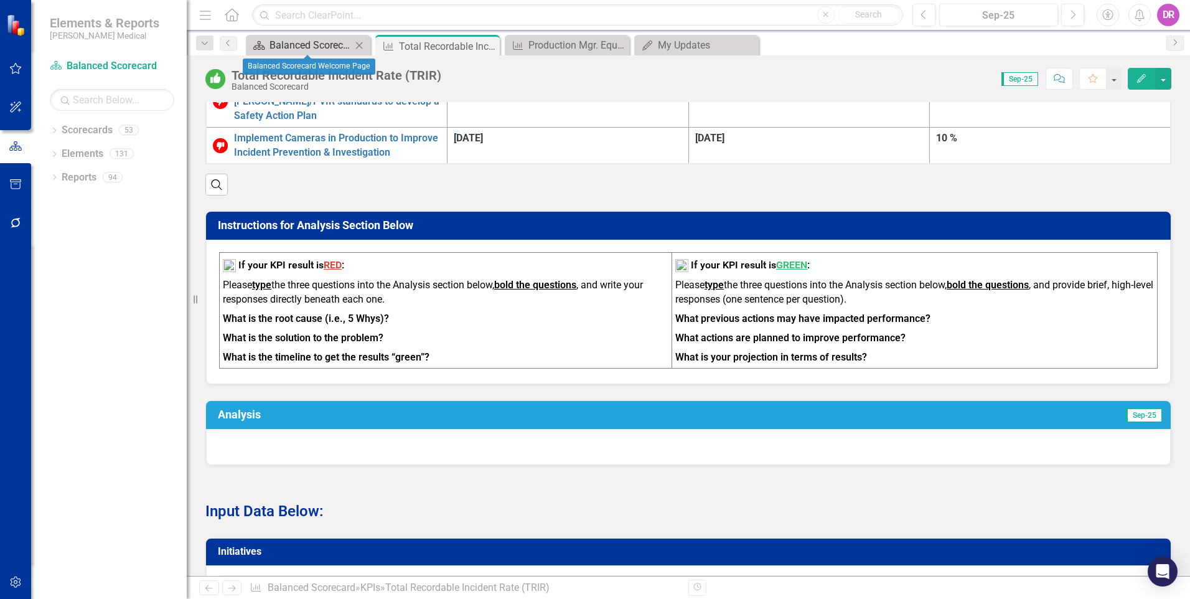
click at [303, 42] on div "Balanced Scorecard Welcome Page" at bounding box center [311, 45] width 82 height 16
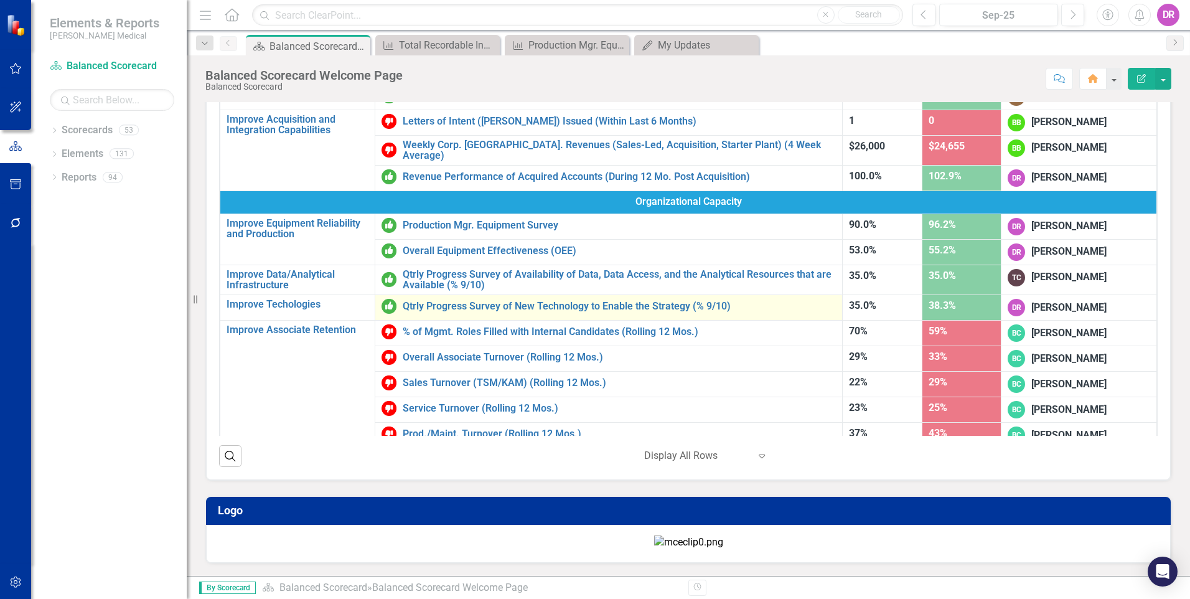
scroll to position [484, 0]
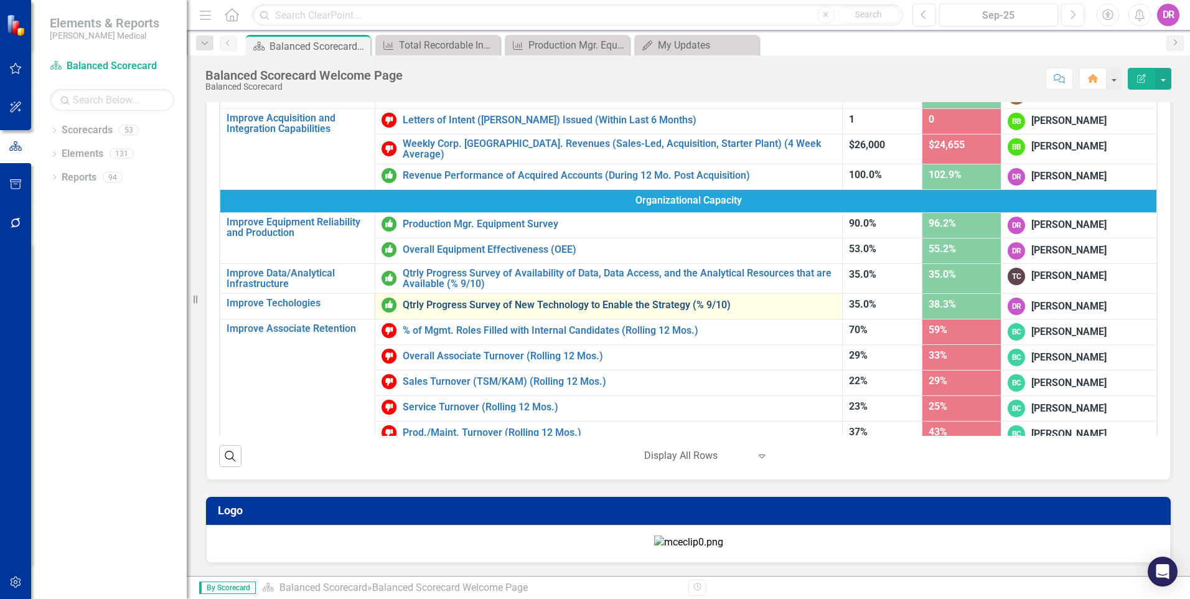
click at [483, 299] on link "Qtrly Progress Survey of New Technology to Enable the Strategy (% 9/10)" at bounding box center [619, 304] width 433 height 11
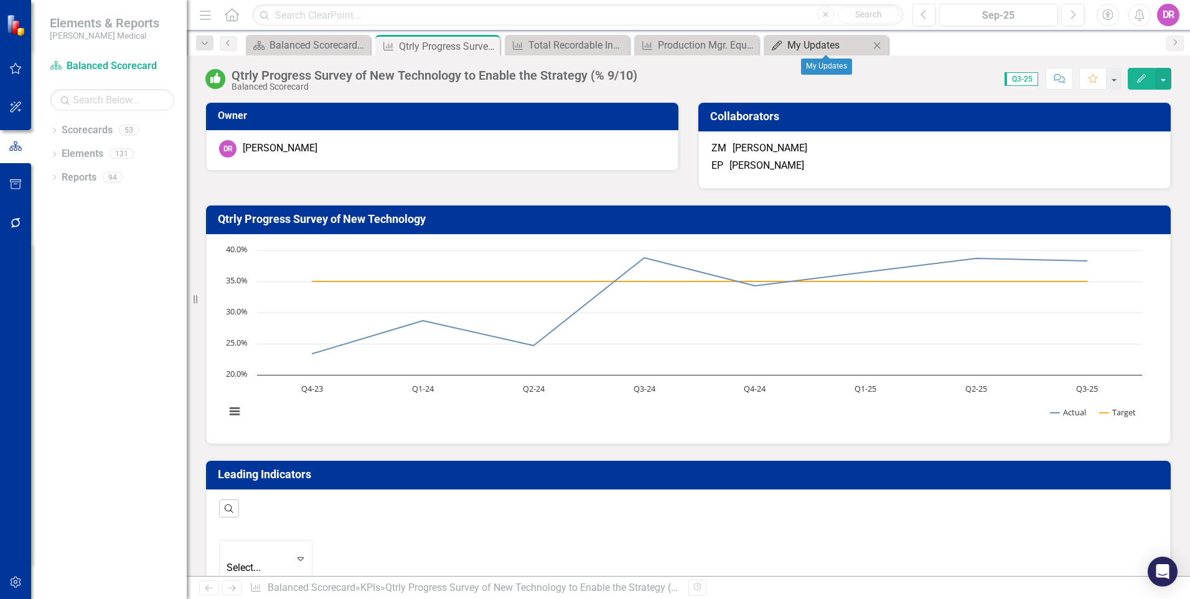
click at [822, 44] on div "My Updates" at bounding box center [829, 45] width 82 height 16
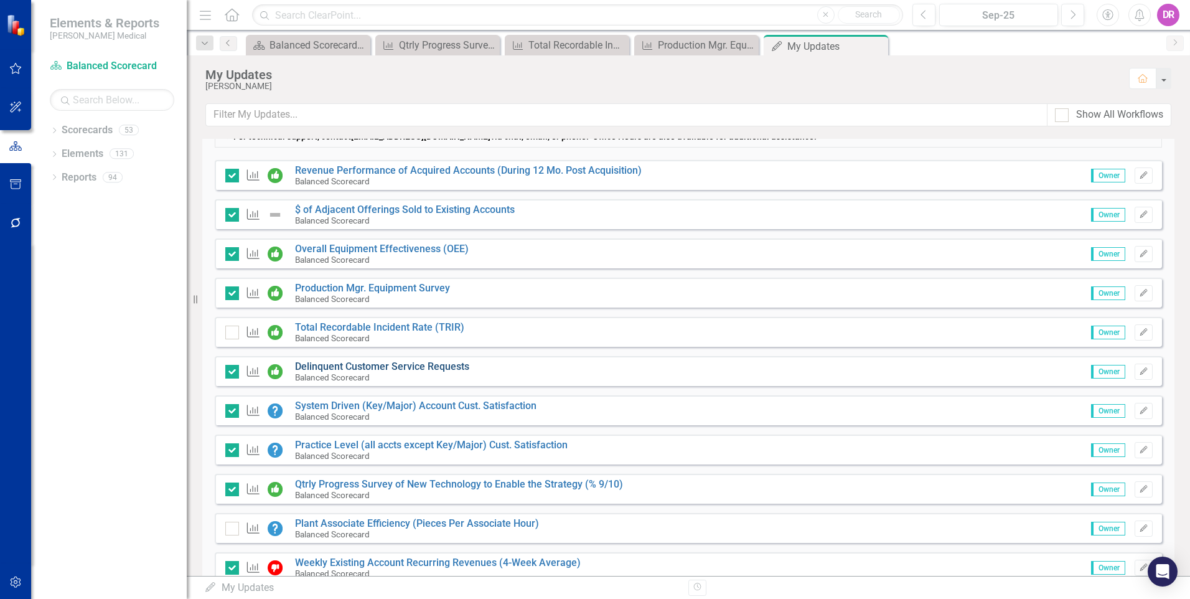
scroll to position [433, 0]
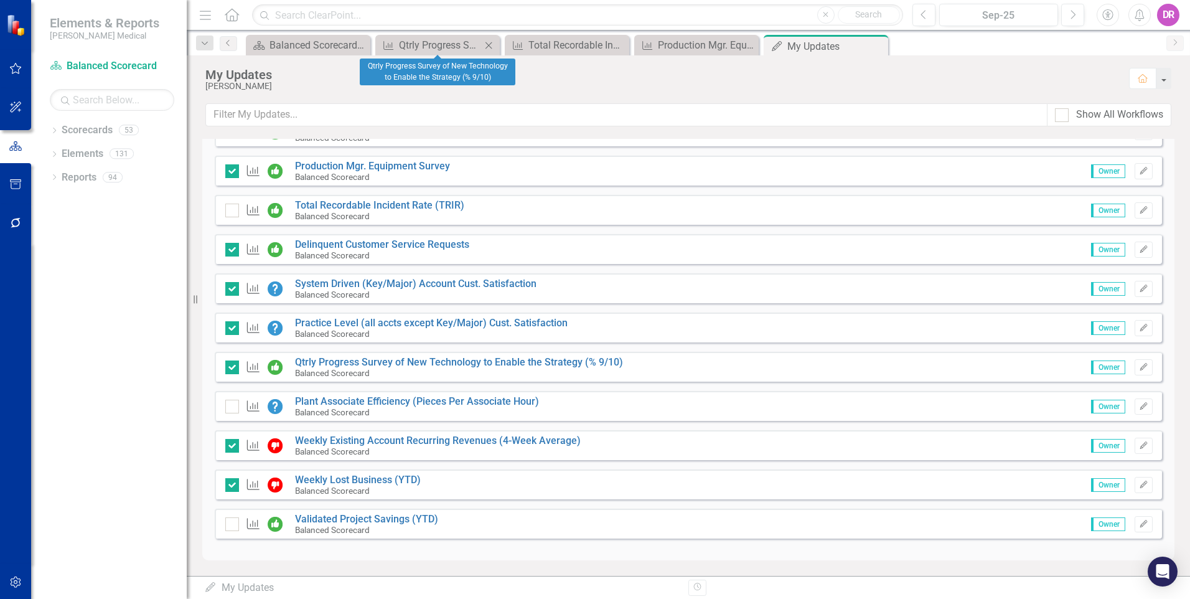
click at [484, 42] on icon "Close" at bounding box center [489, 45] width 12 height 10
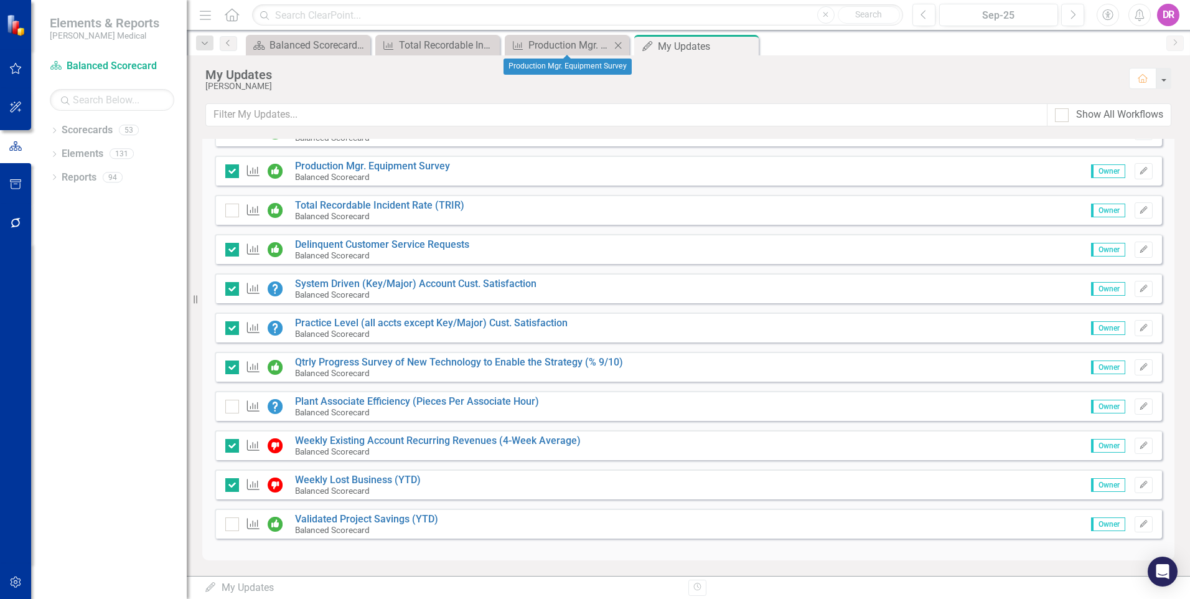
click at [619, 42] on icon "Close" at bounding box center [618, 45] width 12 height 10
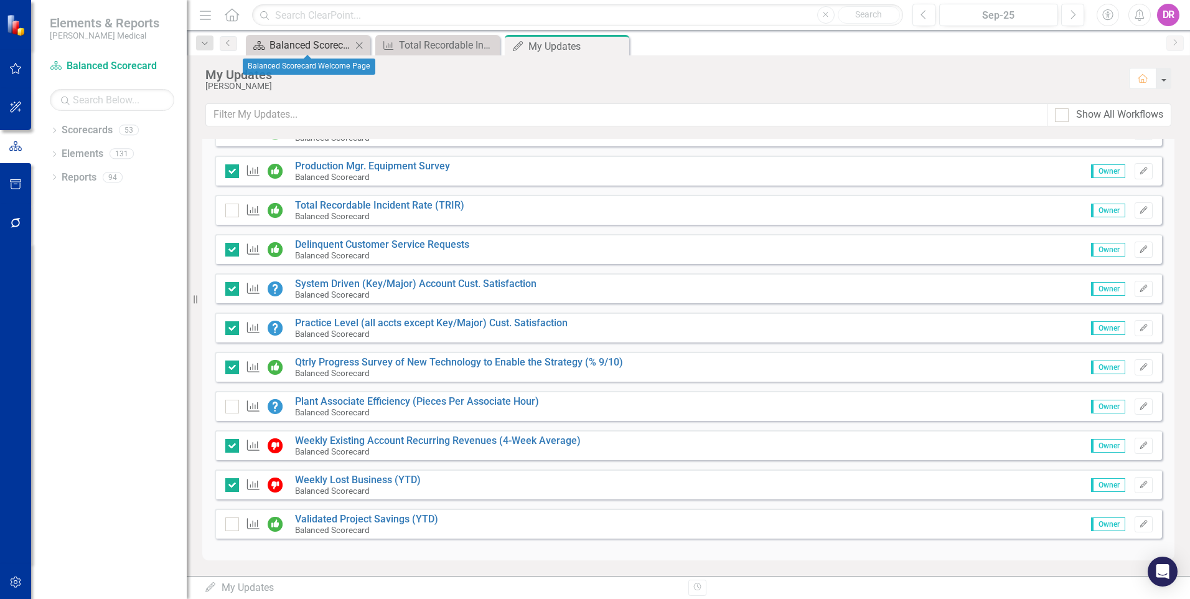
click at [297, 49] on div "Balanced Scorecard Welcome Page" at bounding box center [311, 45] width 82 height 16
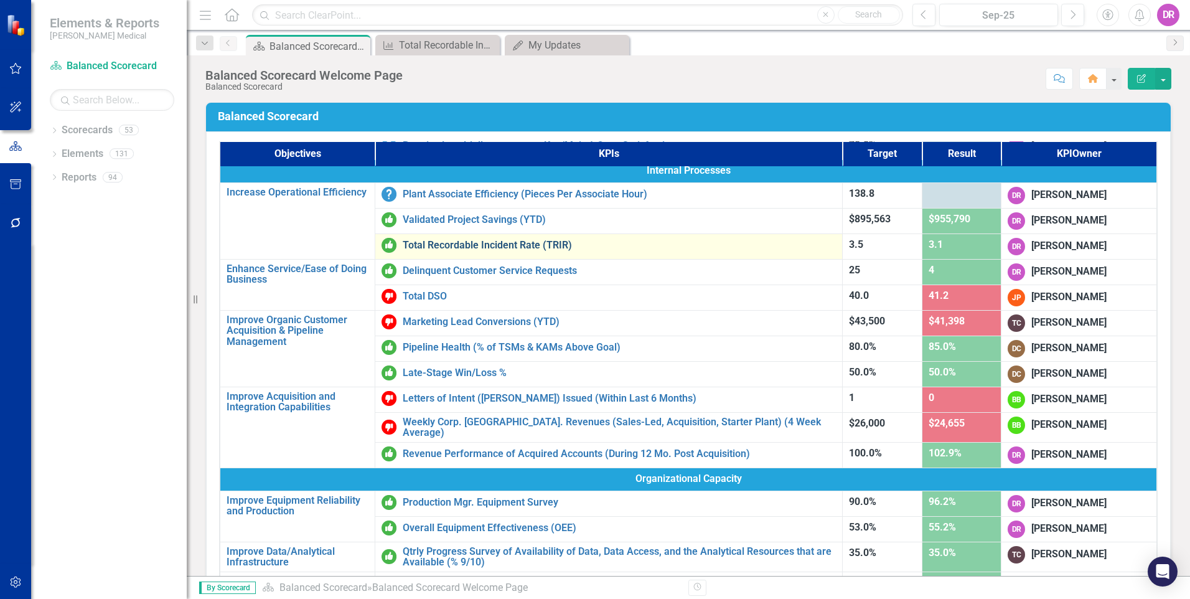
scroll to position [298, 0]
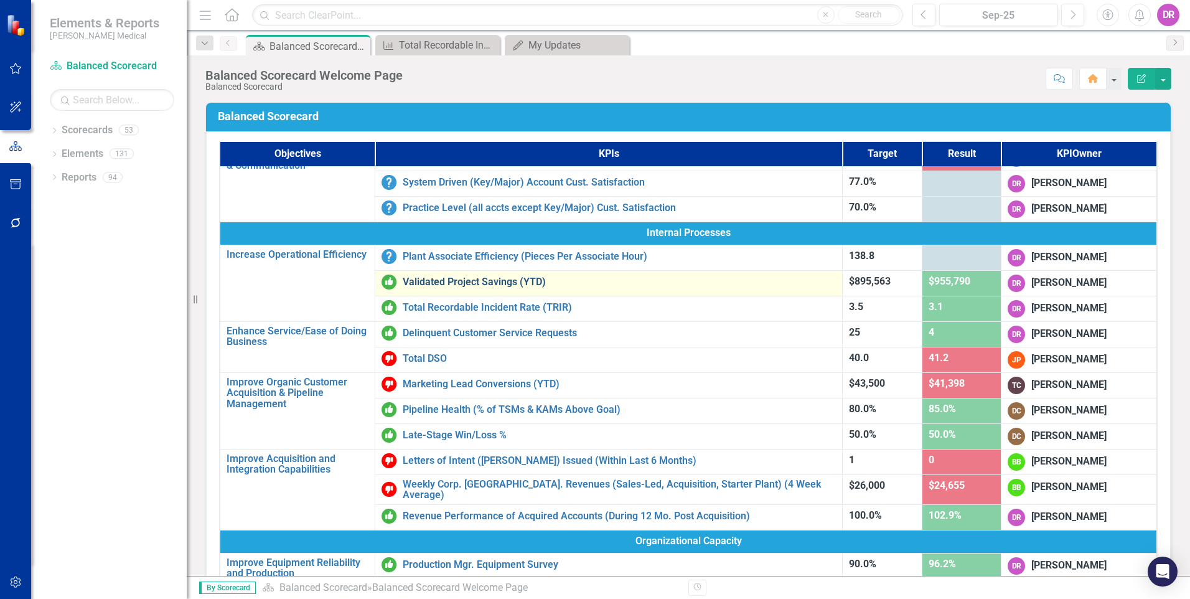
click at [446, 278] on link "Validated Project Savings (YTD)" at bounding box center [619, 281] width 433 height 11
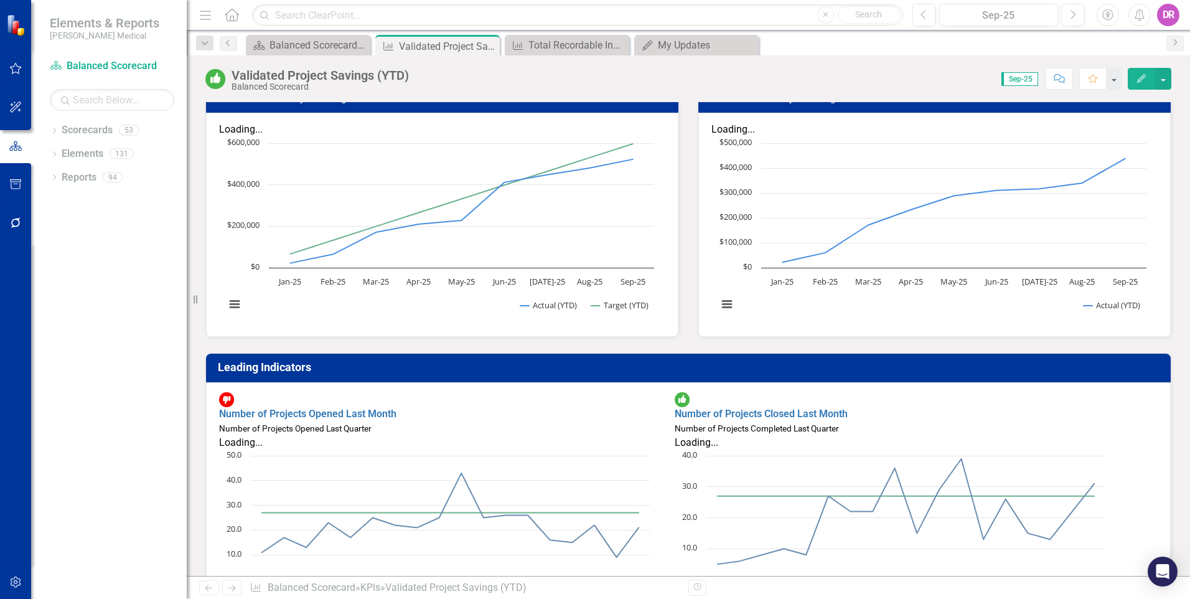
scroll to position [373, 0]
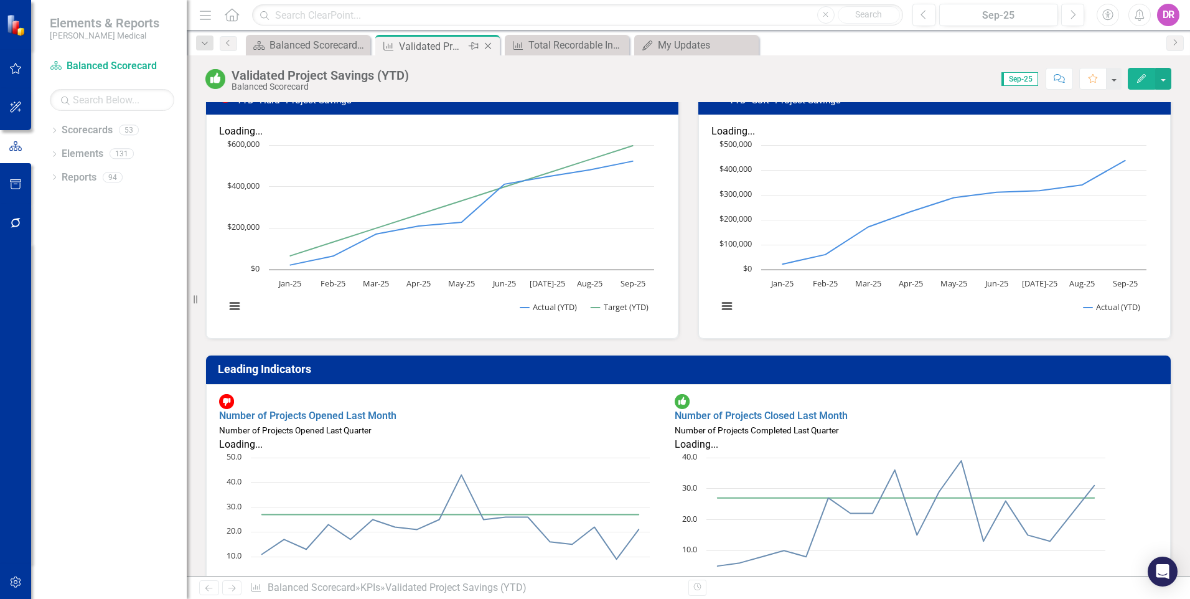
click at [489, 45] on icon "Close" at bounding box center [488, 46] width 12 height 10
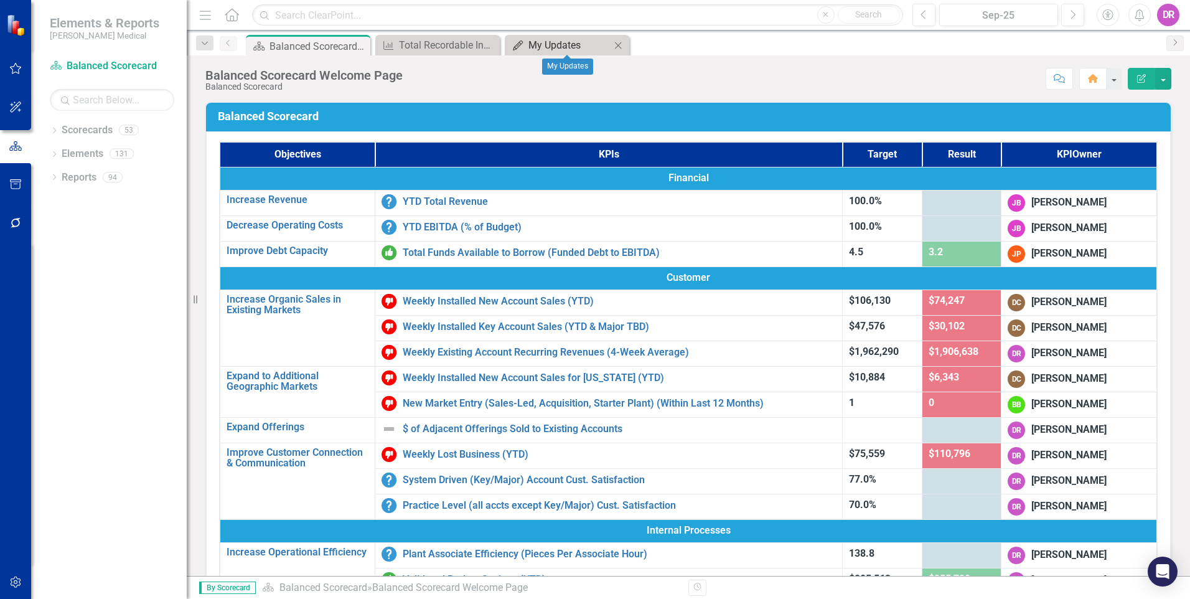
click at [538, 40] on div "My Updates" at bounding box center [570, 45] width 82 height 16
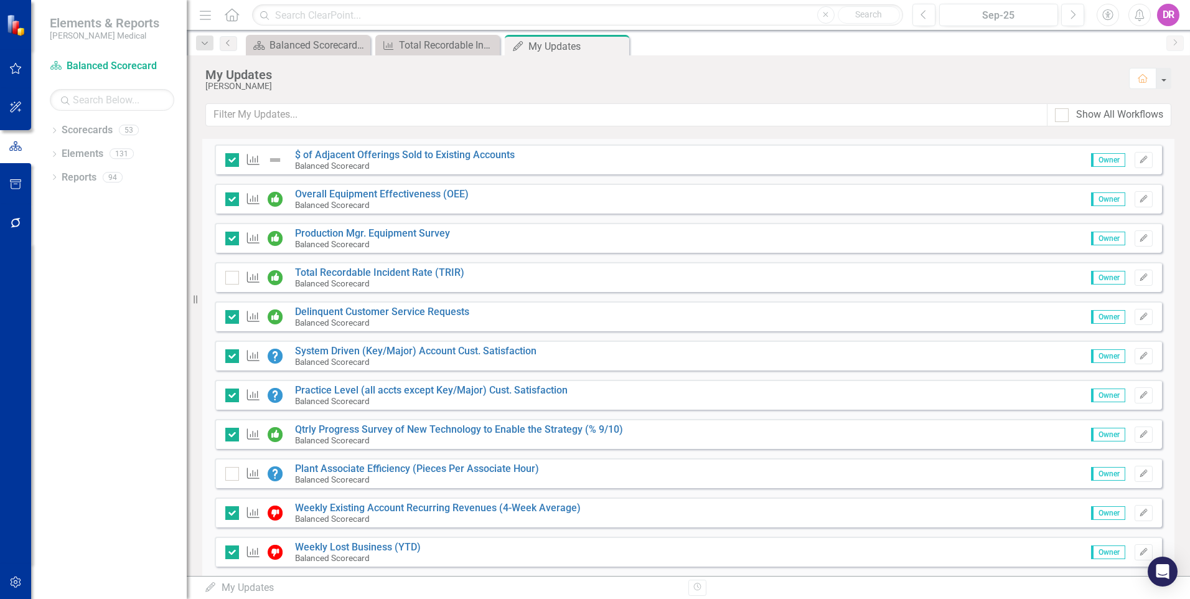
scroll to position [433, 0]
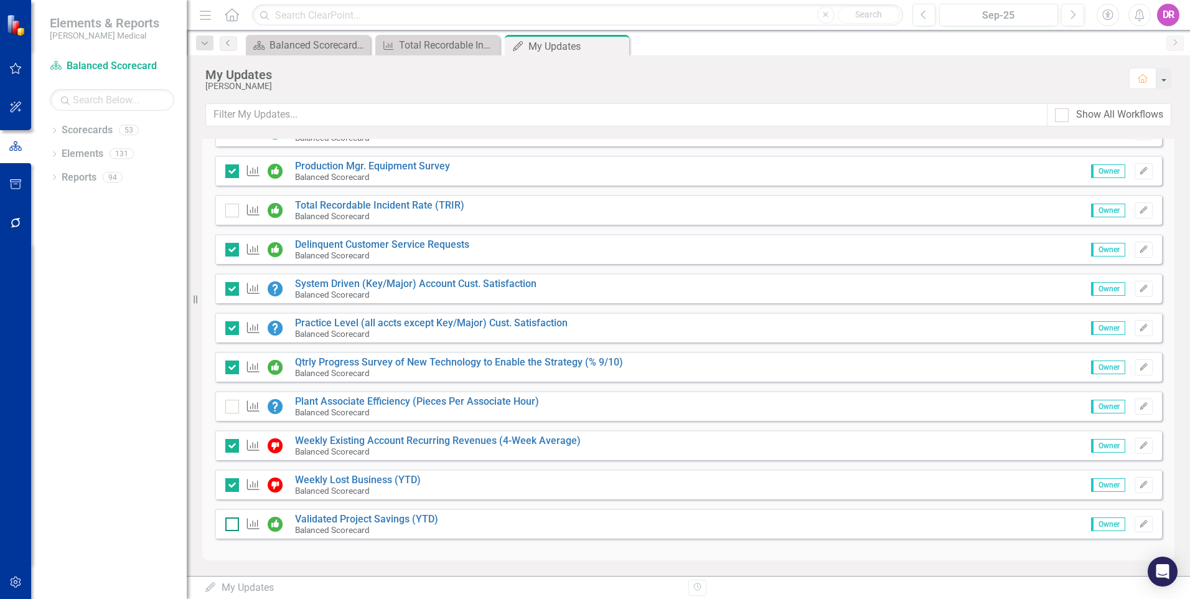
click at [234, 521] on div at bounding box center [232, 524] width 14 height 14
click at [233, 521] on input "checkbox" at bounding box center [229, 521] width 8 height 8
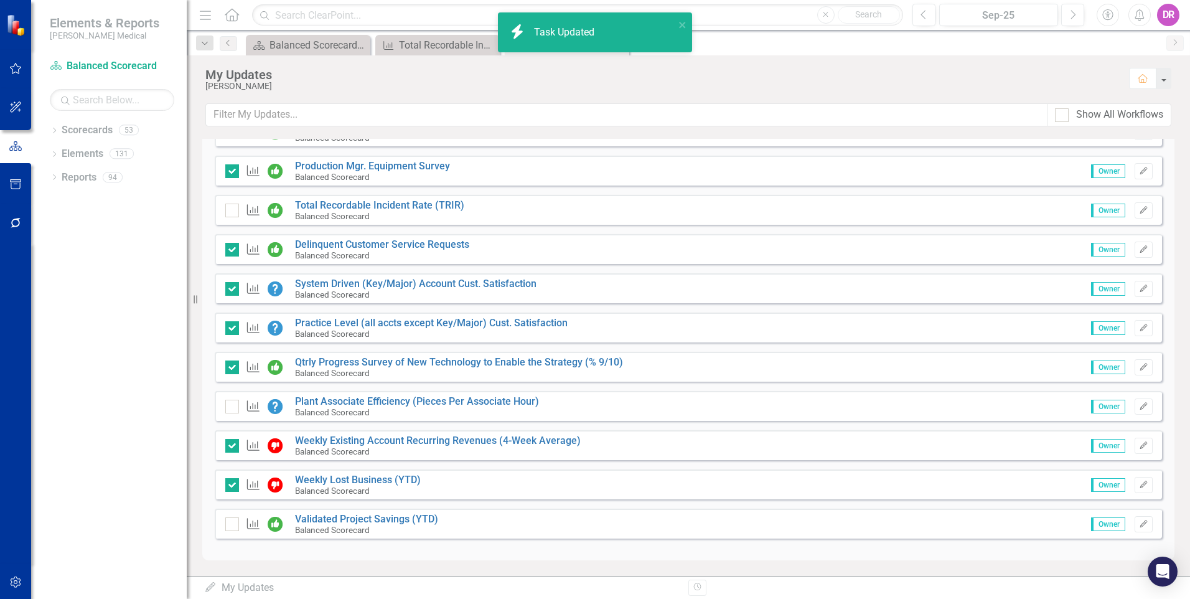
checkbox input "true"
click at [299, 47] on div "Balanced Scorecard Welcome Page" at bounding box center [311, 45] width 82 height 16
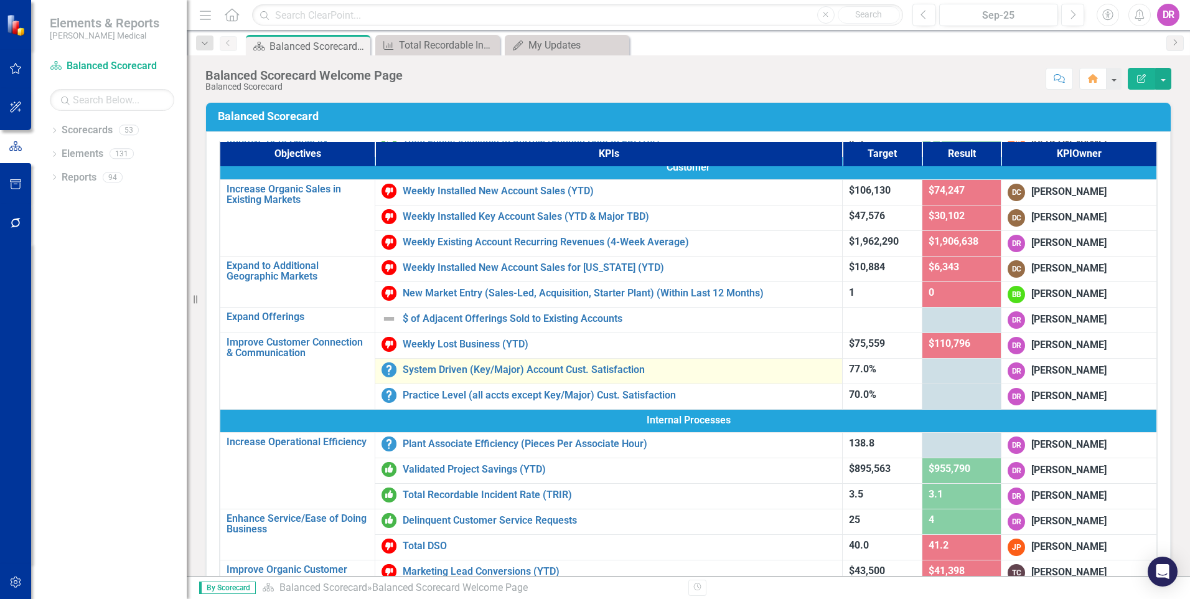
scroll to position [125, 0]
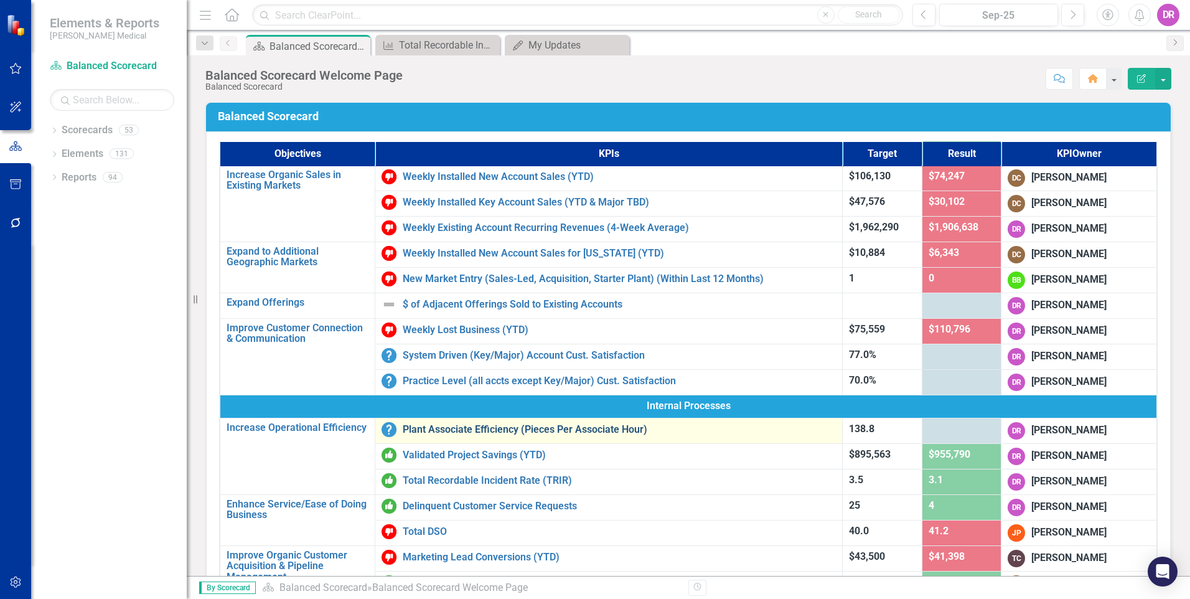
click at [473, 434] on link "Plant Associate Efficiency (Pieces Per Associate Hour)" at bounding box center [619, 429] width 433 height 11
